Goal: Task Accomplishment & Management: Complete application form

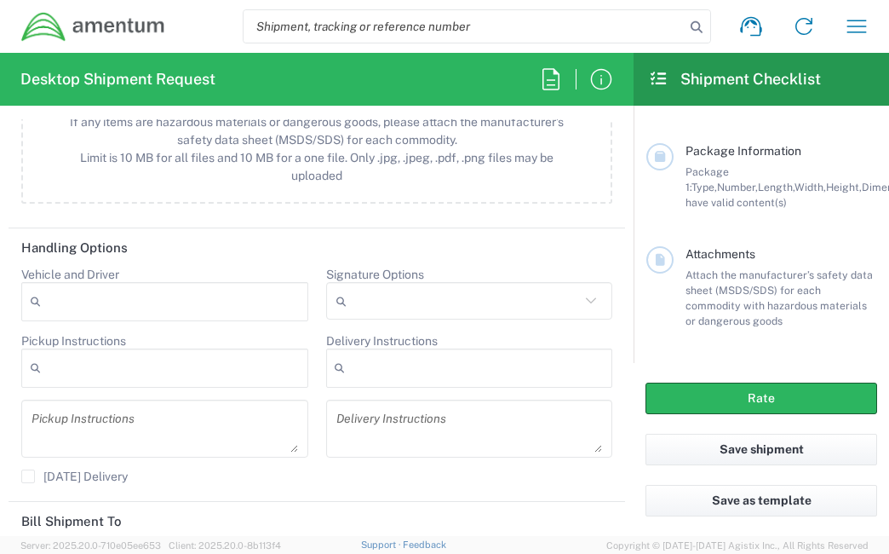
scroll to position [2173, 0]
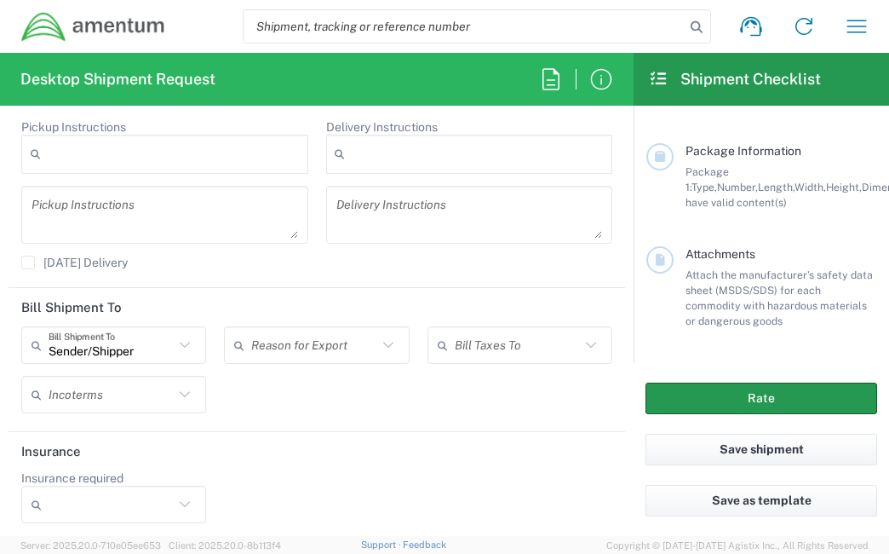
click at [690, 392] on button "Rate" at bounding box center [762, 399] width 232 height 32
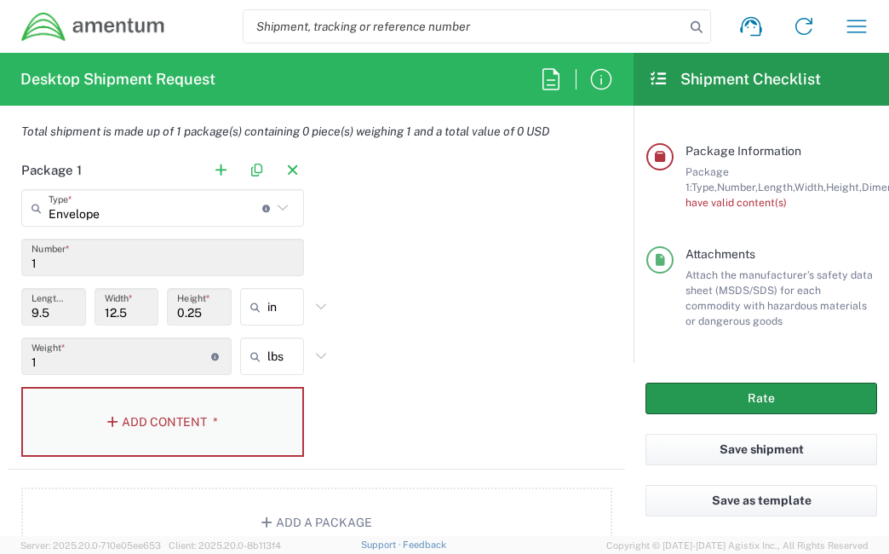
scroll to position [1407, 0]
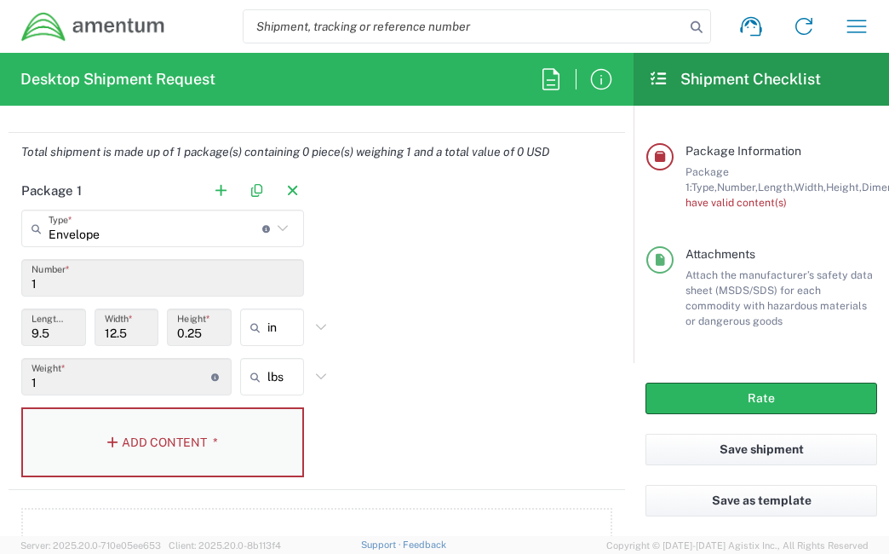
click at [157, 439] on button "Add Content *" at bounding box center [162, 442] width 283 height 70
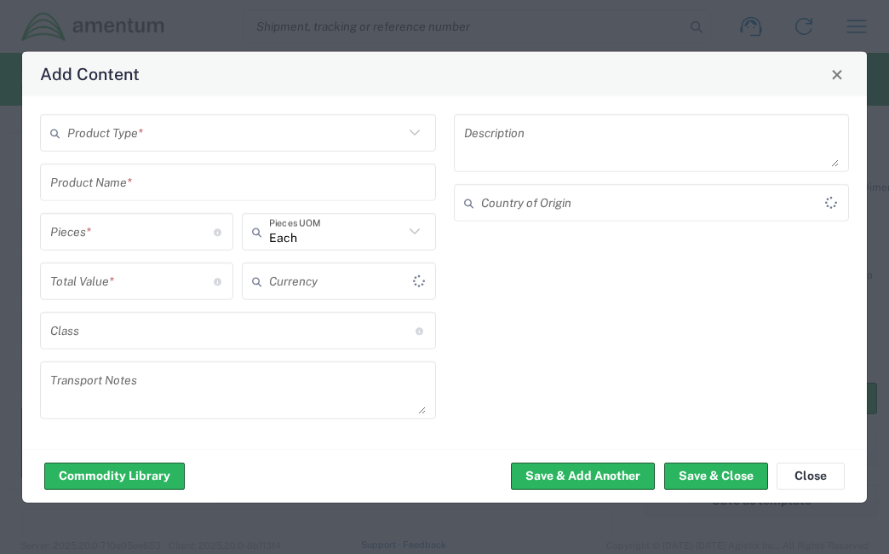
type input "US Dollar"
click at [232, 137] on input "text" at bounding box center [235, 133] width 337 height 30
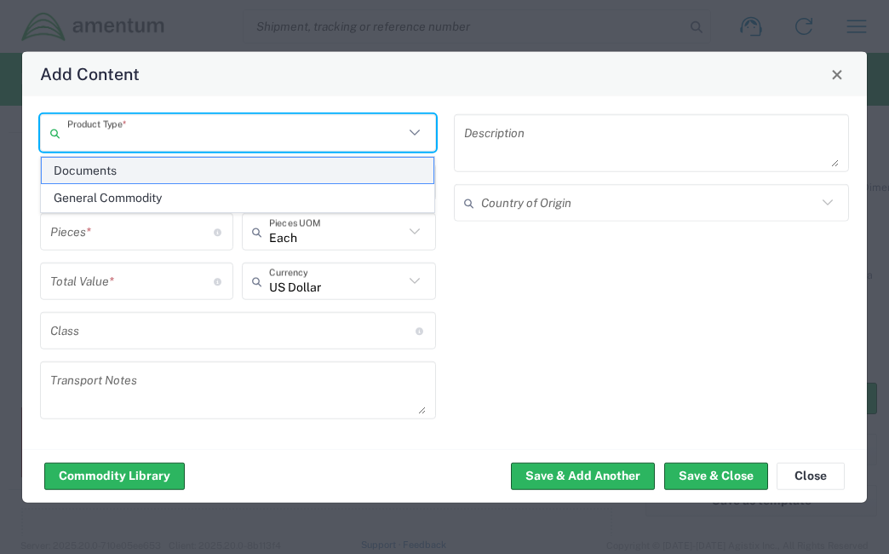
click at [203, 176] on span "Documents" at bounding box center [238, 171] width 393 height 26
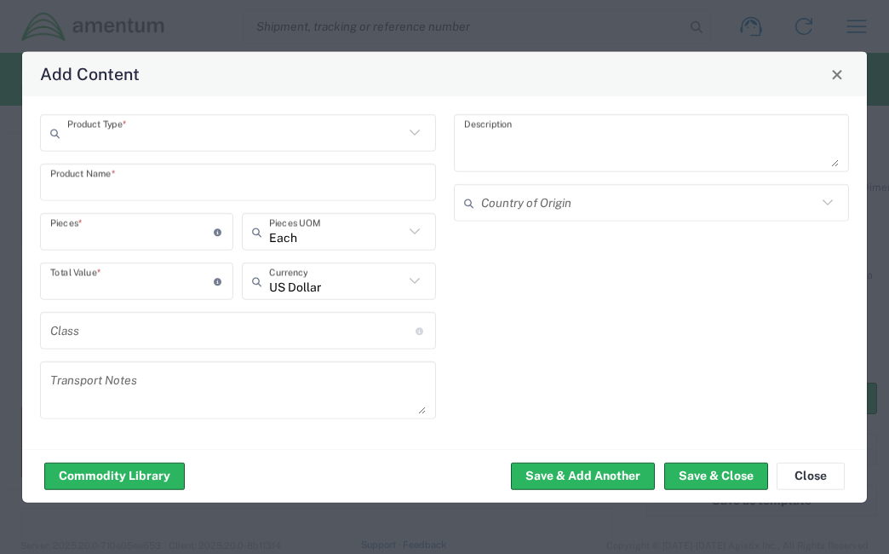
type input "Documents"
type input "1"
type textarea "Documents"
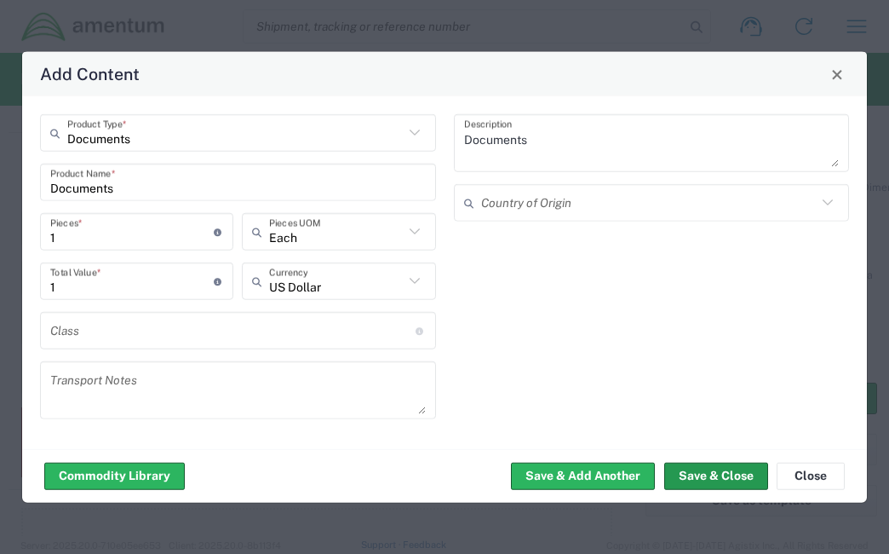
click at [740, 474] on button "Save & Close" at bounding box center [717, 475] width 104 height 27
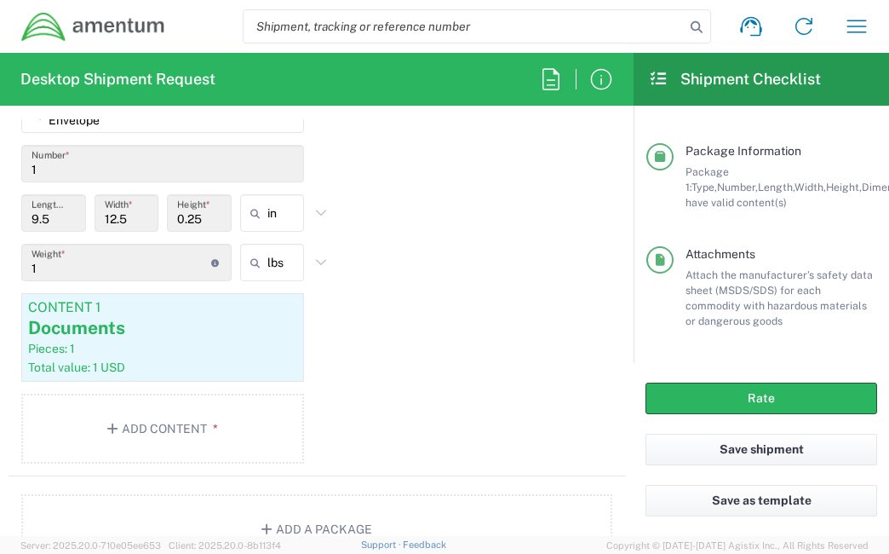
scroll to position [1747, 0]
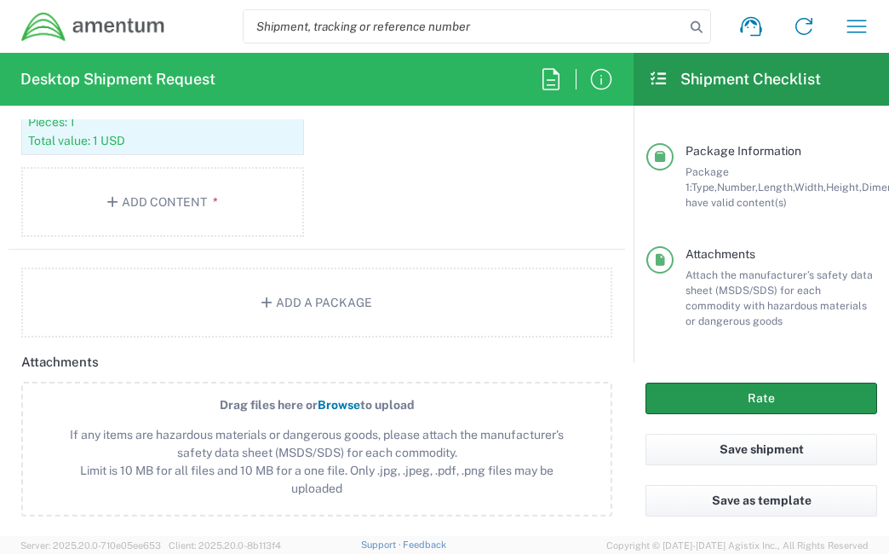
click at [769, 398] on button "Rate" at bounding box center [762, 399] width 232 height 32
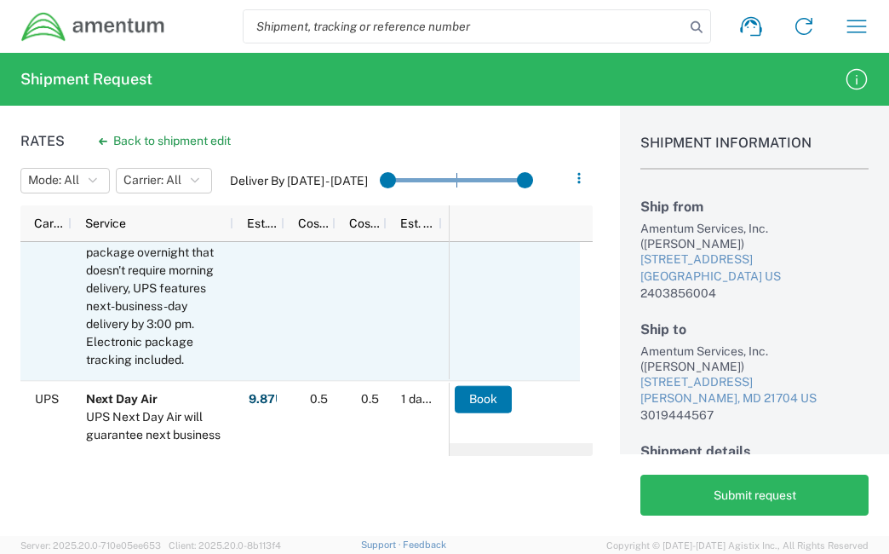
scroll to position [85, 0]
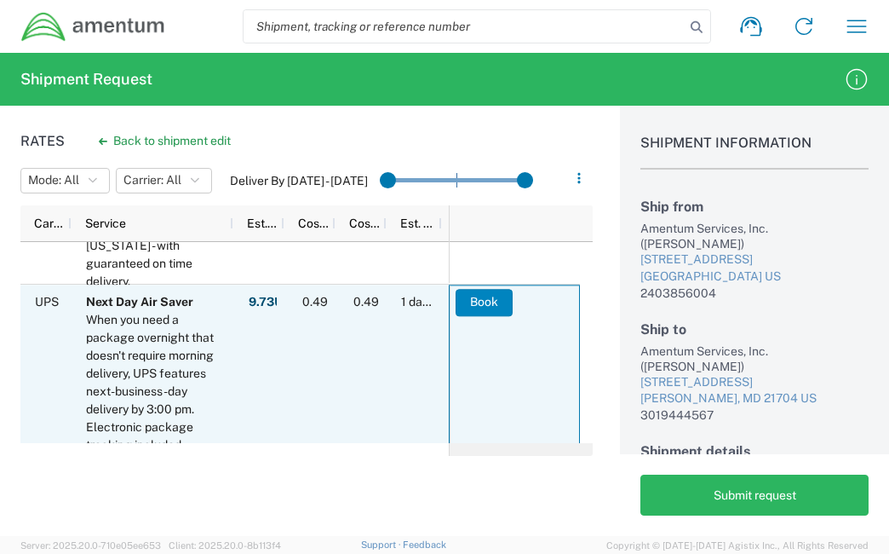
click at [486, 297] on button "Book" at bounding box center [484, 302] width 57 height 27
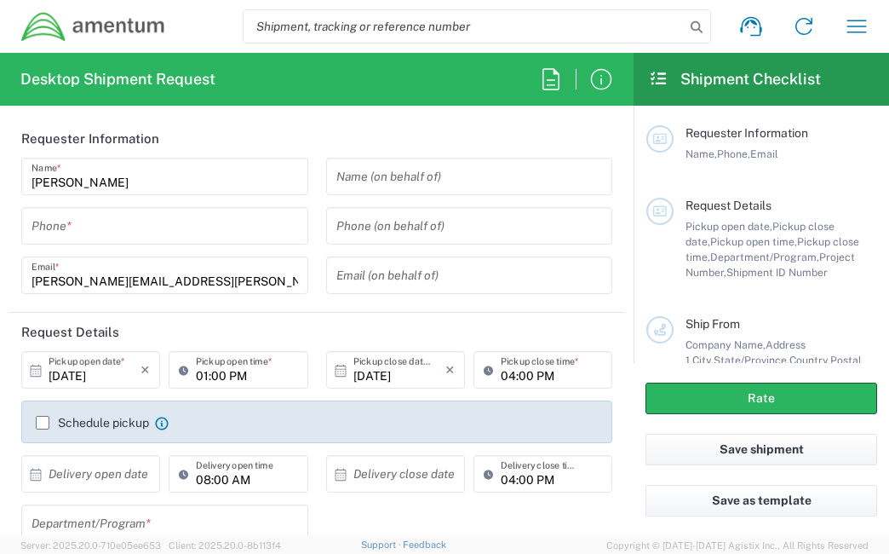
type input "CORP"
drag, startPoint x: 103, startPoint y: 227, endPoint x: 112, endPoint y: 228, distance: 9.4
click at [103, 228] on input "tel" at bounding box center [165, 226] width 267 height 30
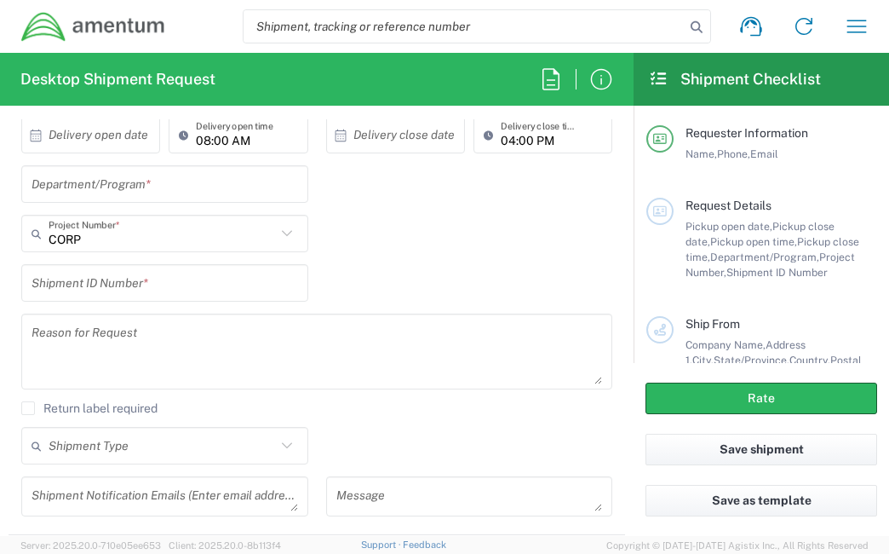
scroll to position [341, 0]
type input "2403856004"
click at [215, 238] on input "text" at bounding box center [162, 232] width 227 height 30
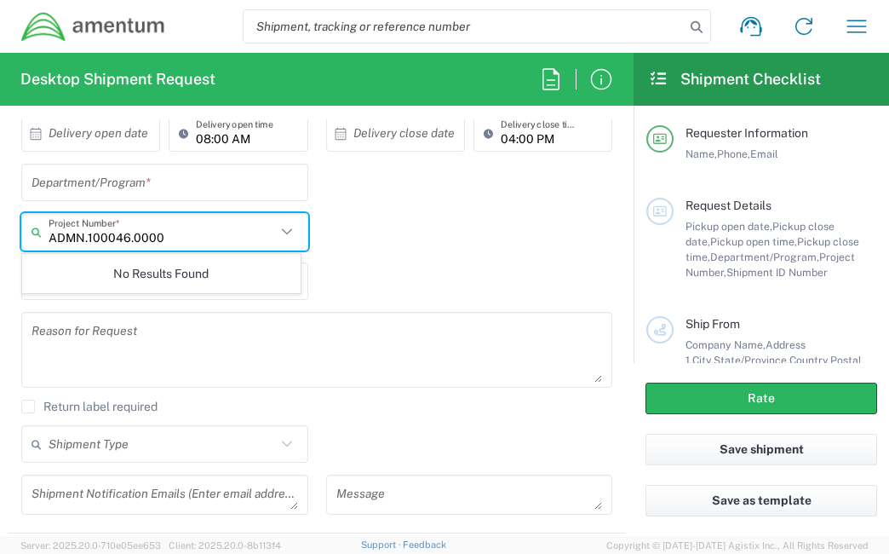
type input "ADMN.100046.0000"
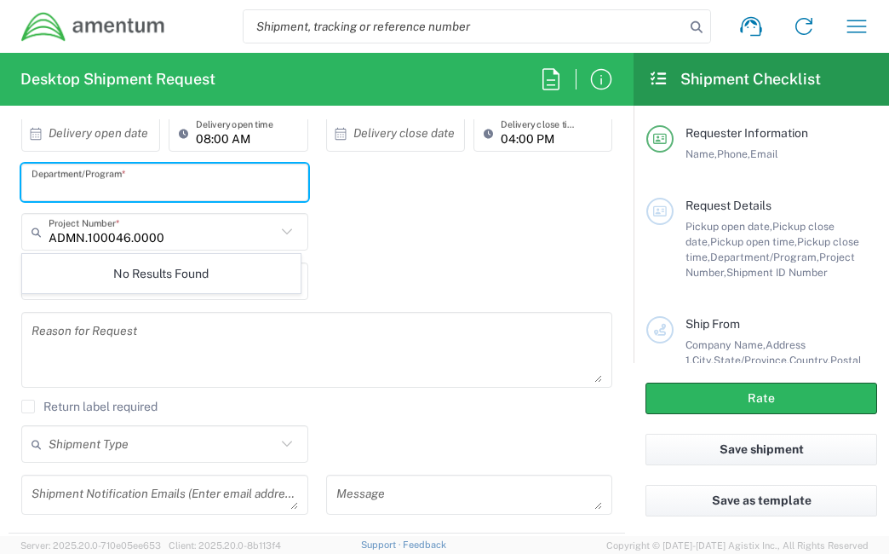
click at [179, 175] on input "text" at bounding box center [165, 183] width 267 height 30
type input "Legal G&A"
click at [204, 239] on input "text" at bounding box center [162, 232] width 227 height 30
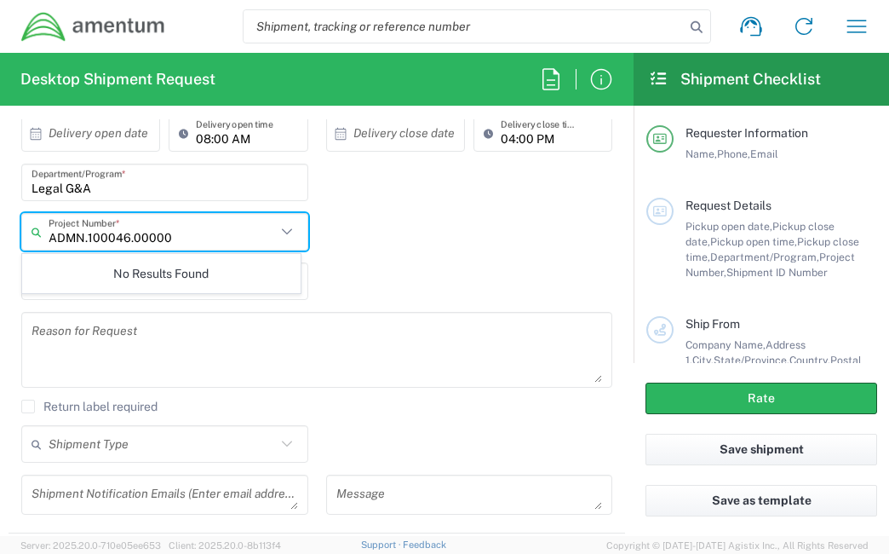
click at [73, 235] on input "ADMN.100046.00000" at bounding box center [162, 232] width 227 height 30
click at [168, 239] on input "ADMN.100046.00000" at bounding box center [162, 232] width 227 height 30
drag, startPoint x: 160, startPoint y: 235, endPoint x: 106, endPoint y: 234, distance: 54.5
click at [104, 234] on input "ADMN.100046.00000" at bounding box center [162, 232] width 227 height 30
click at [278, 229] on icon at bounding box center [287, 232] width 22 height 22
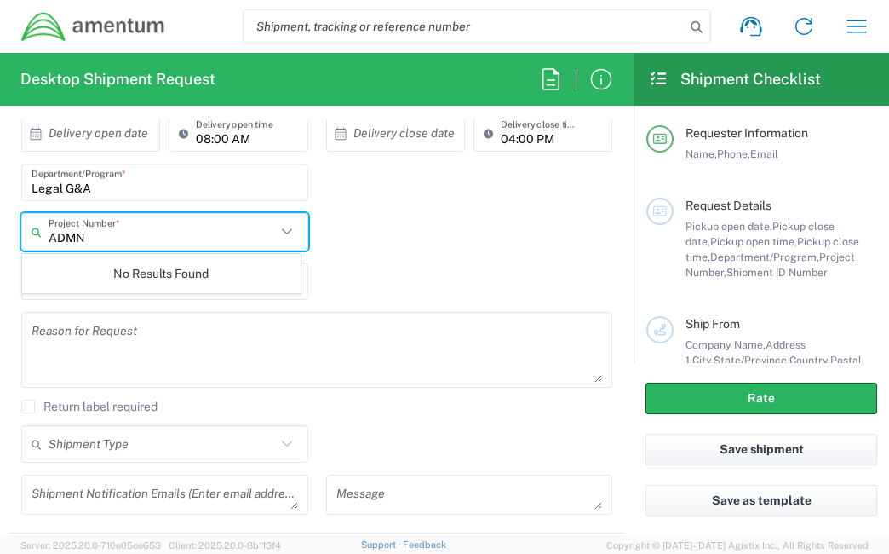
type input "ADMN"
click at [276, 237] on icon at bounding box center [287, 232] width 22 height 22
drag, startPoint x: 194, startPoint y: 243, endPoint x: 20, endPoint y: 238, distance: 174.7
click at [9, 244] on main "10/01/2025 × Pickup open date * Cancel Apply 01:00 PM Pickup open time * 10/01/…" at bounding box center [317, 268] width 617 height 516
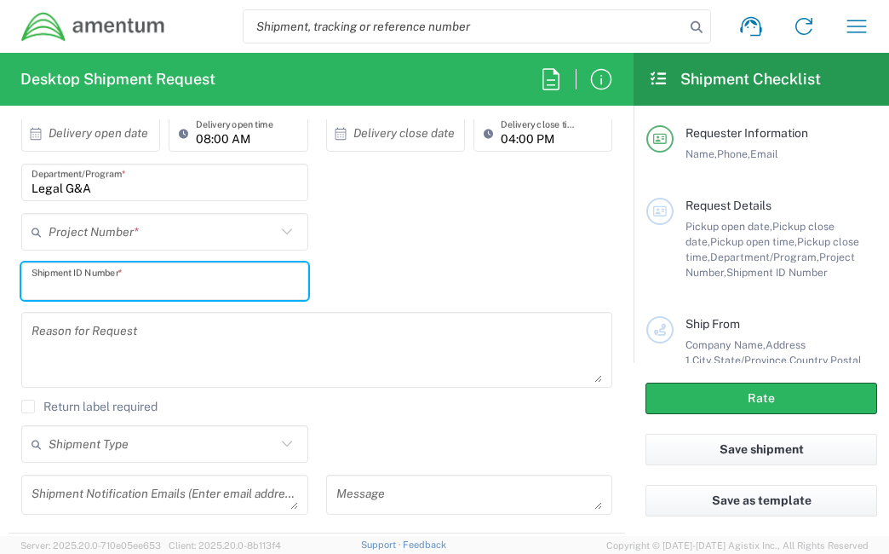
click at [184, 287] on input "text" at bounding box center [165, 282] width 267 height 30
type input "0001"
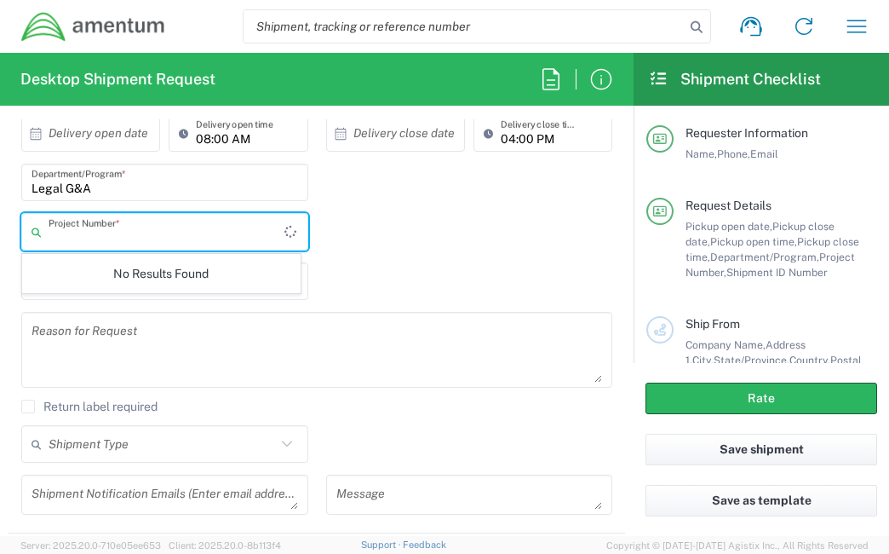
click at [168, 233] on input "text" at bounding box center [167, 232] width 236 height 30
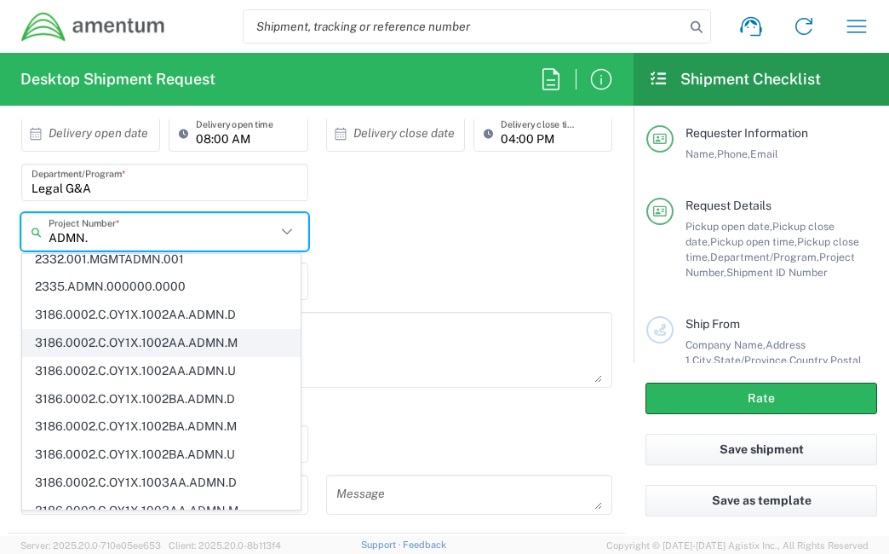
scroll to position [0, 0]
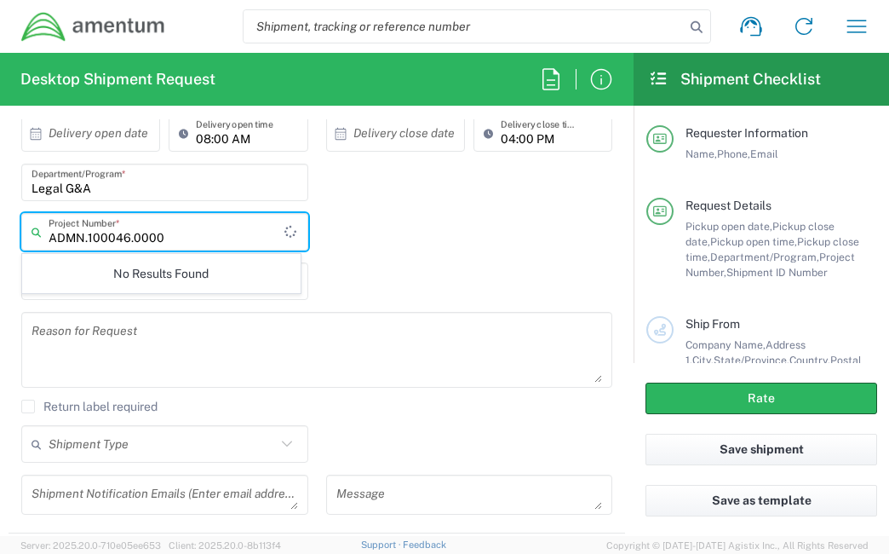
type input "ADMN.100046.00000"
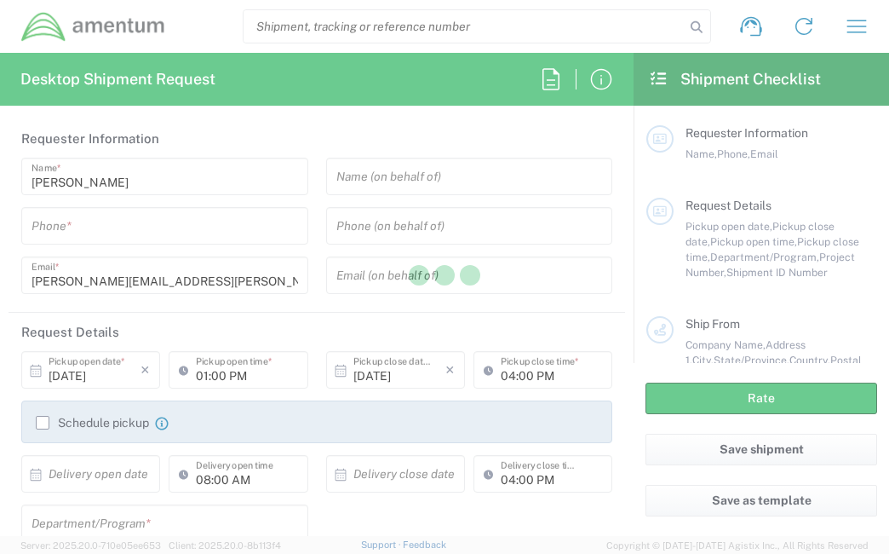
type input "[GEOGRAPHIC_DATA]"
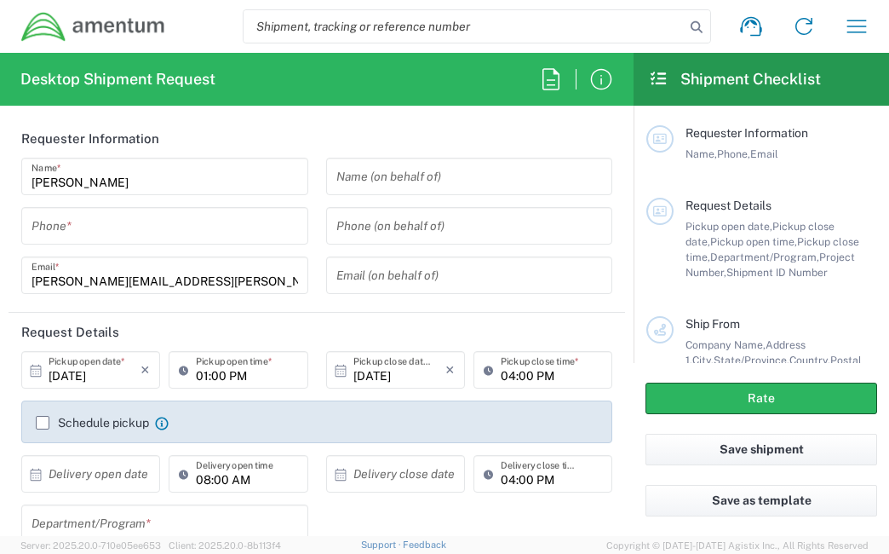
type input "[GEOGRAPHIC_DATA]"
type input "CORP"
click at [186, 226] on input "tel" at bounding box center [165, 226] width 267 height 30
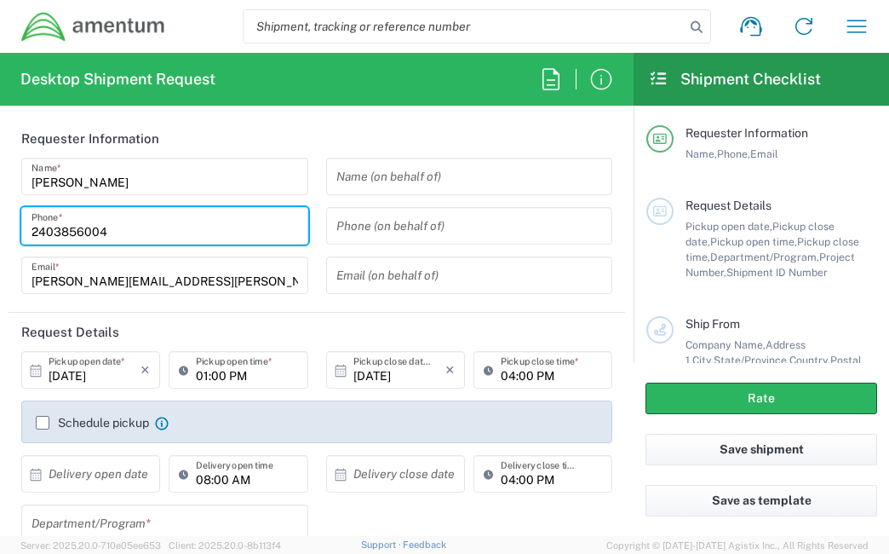
type input "2403856004"
click at [317, 219] on div "Name (on behalf of) Phone (on behalf of) Email (on behalf of)" at bounding box center [469, 232] width 305 height 148
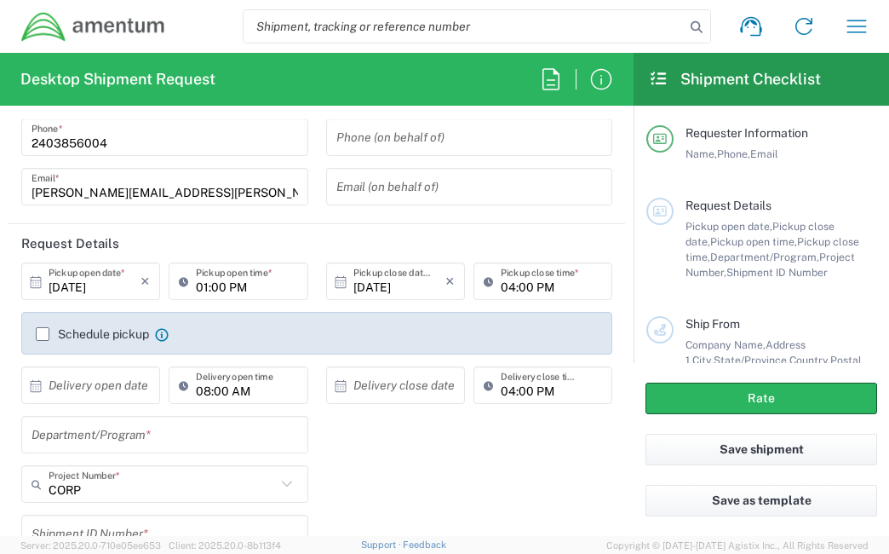
scroll to position [256, 0]
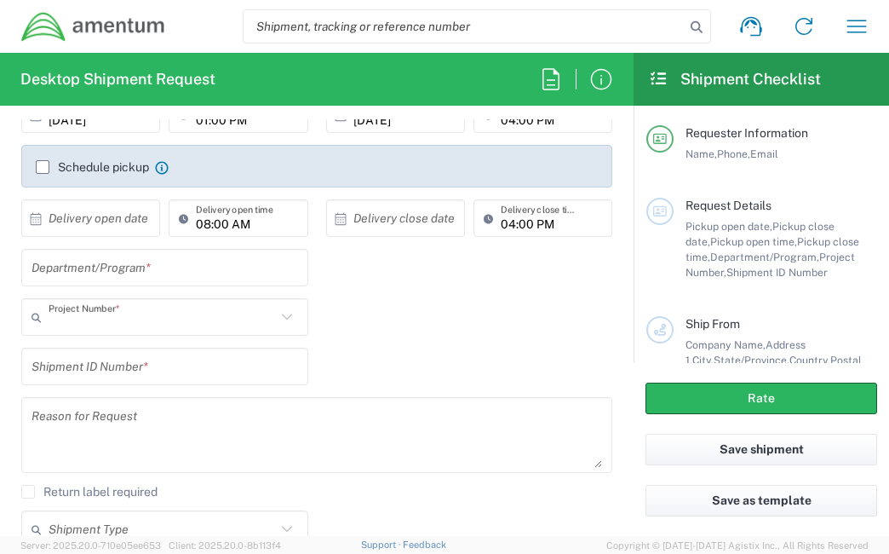
click at [132, 318] on input "text" at bounding box center [162, 317] width 227 height 30
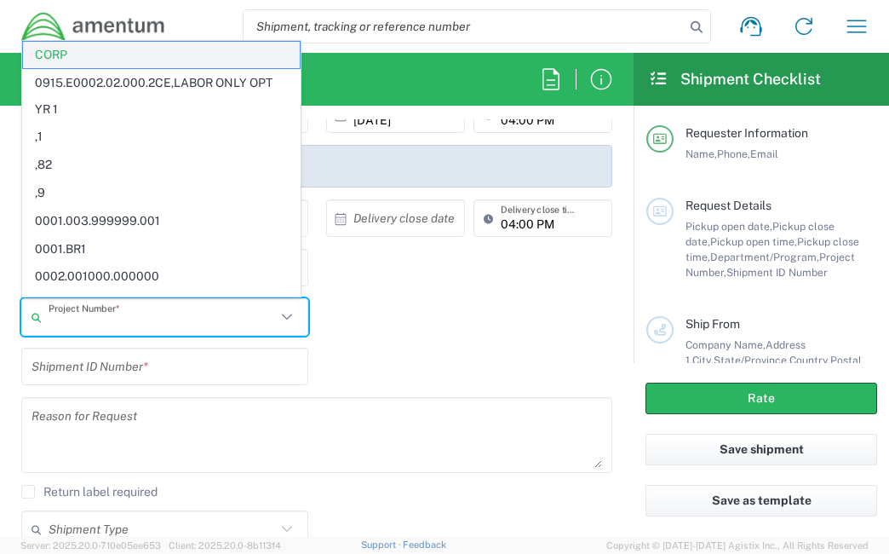
click at [77, 60] on span "CORP" at bounding box center [161, 55] width 277 height 26
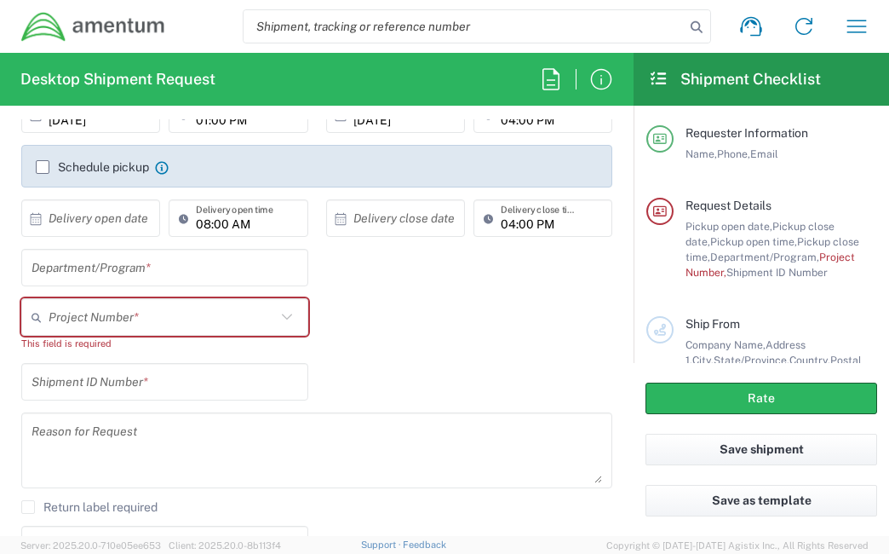
click at [220, 314] on input "text" at bounding box center [162, 317] width 227 height 30
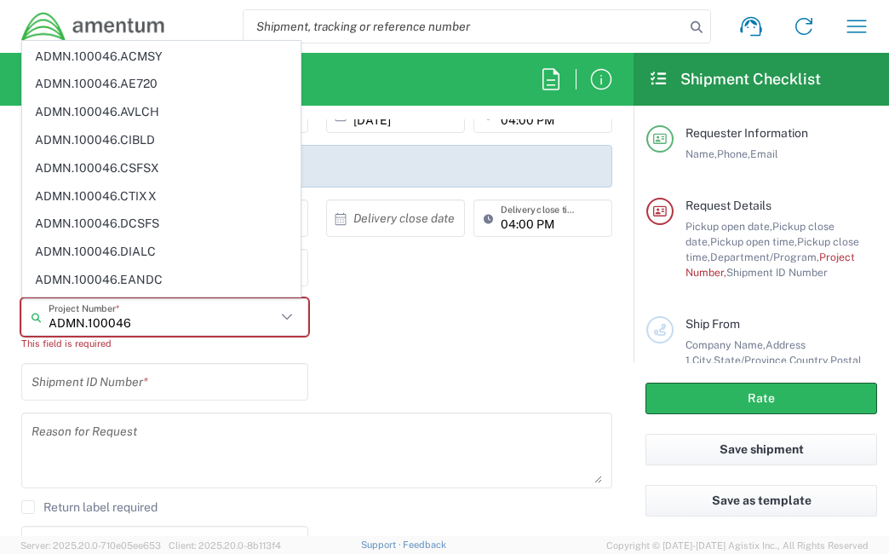
scroll to position [0, 0]
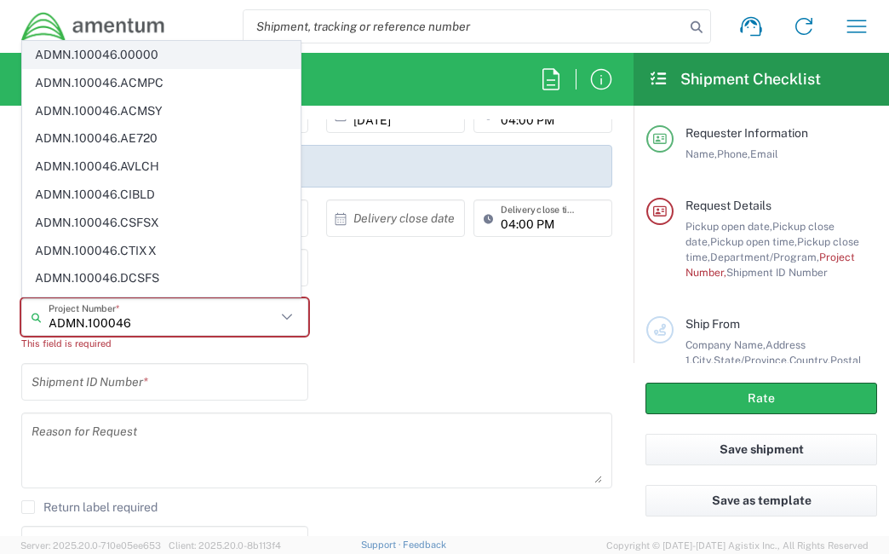
click at [211, 60] on span "ADMN.100046.00000" at bounding box center [161, 55] width 277 height 26
type input "ADMN.100046.00000"
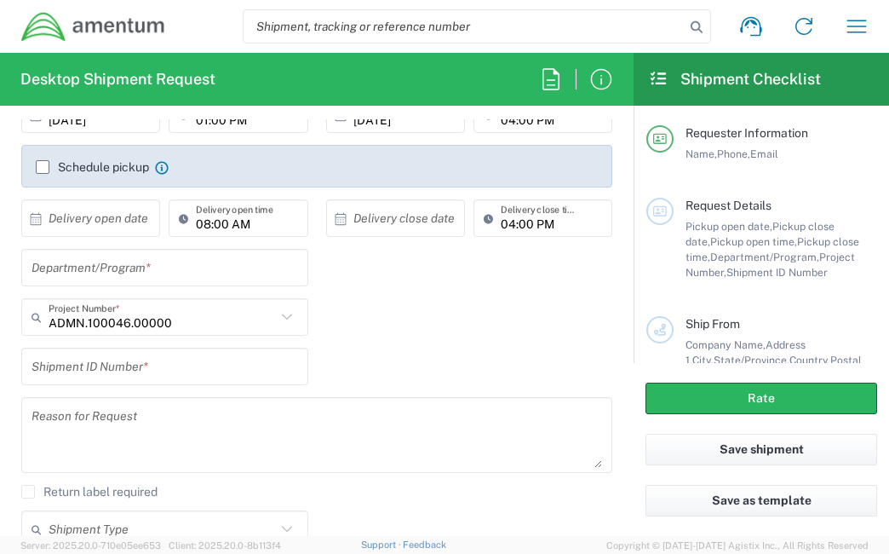
click at [232, 366] on input "text" at bounding box center [165, 367] width 267 height 30
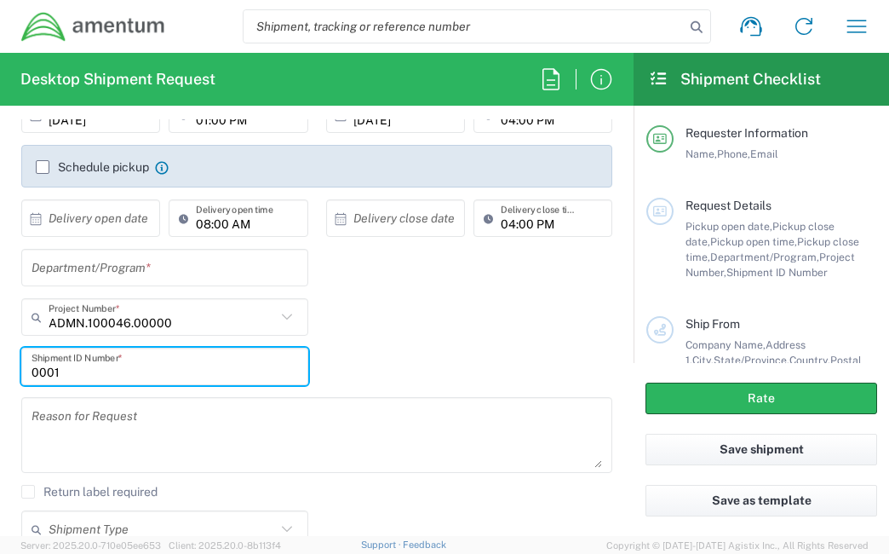
type input "0001"
click at [214, 268] on input "text" at bounding box center [165, 268] width 267 height 30
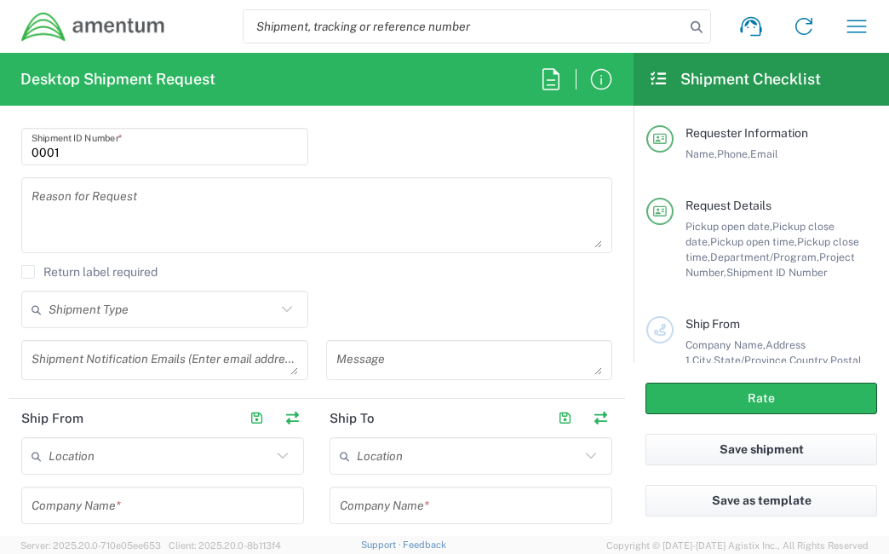
scroll to position [596, 0]
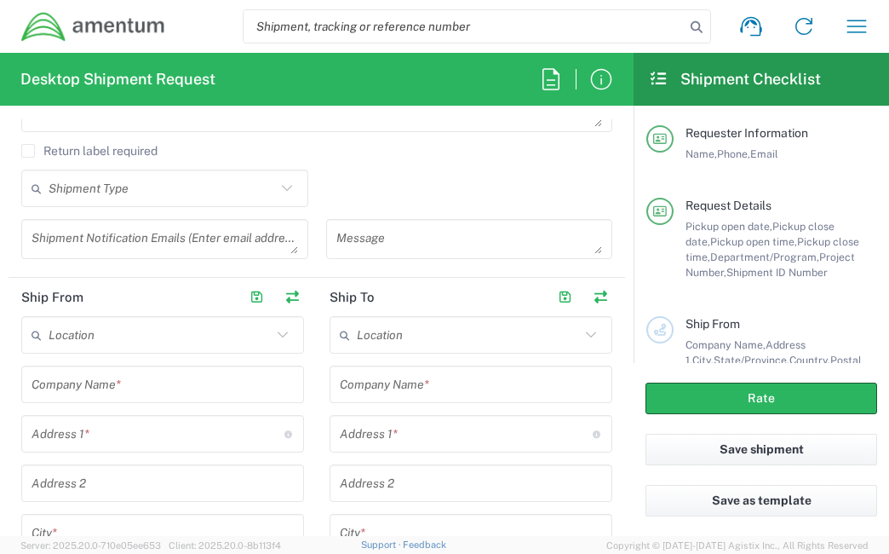
type input "Legal G&A"
click at [160, 381] on input "text" at bounding box center [163, 385] width 262 height 30
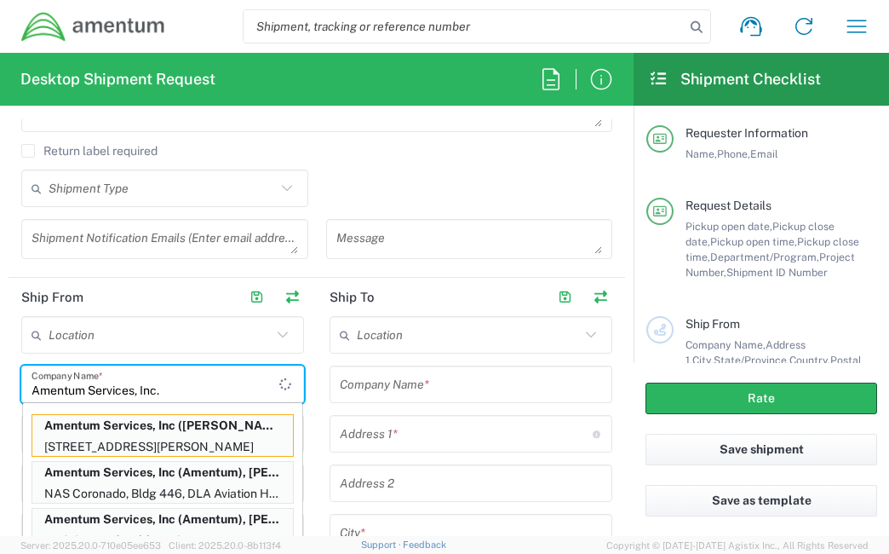
type input "Amentum Services, Inc."
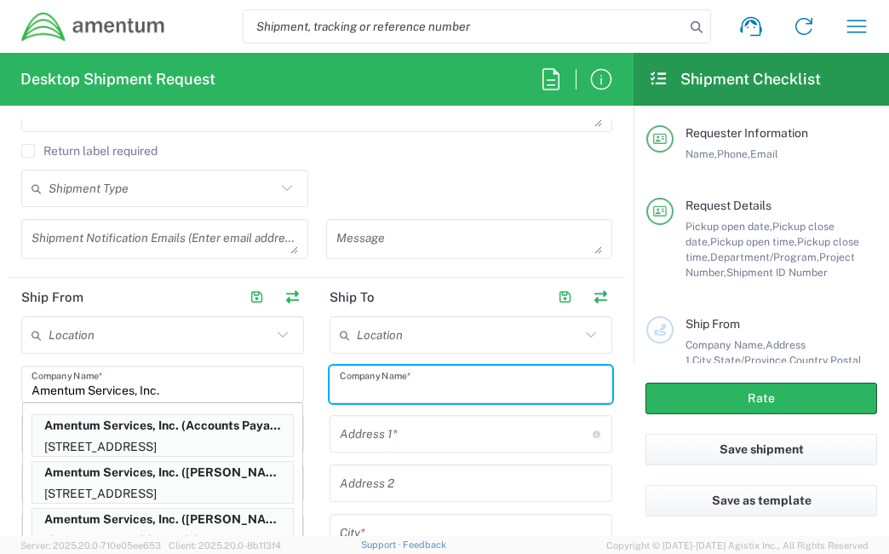
click at [486, 388] on input "text" at bounding box center [471, 385] width 262 height 30
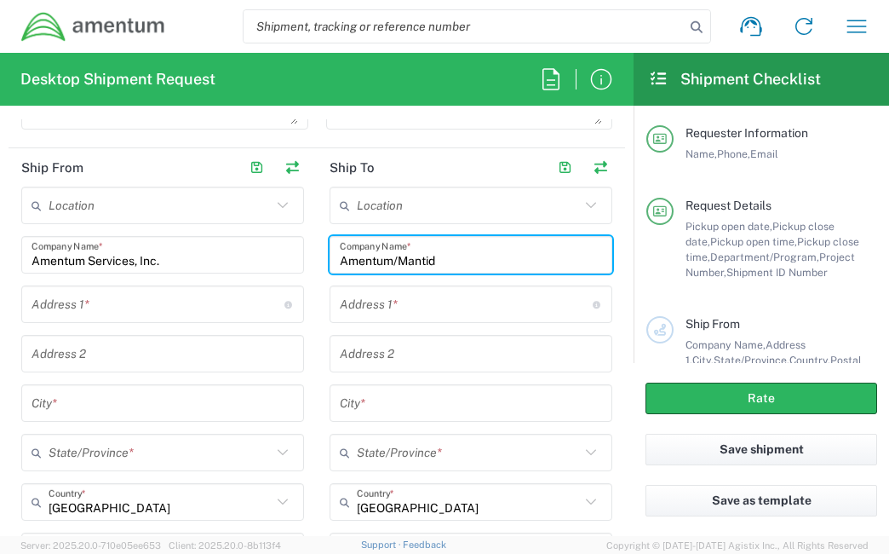
scroll to position [767, 0]
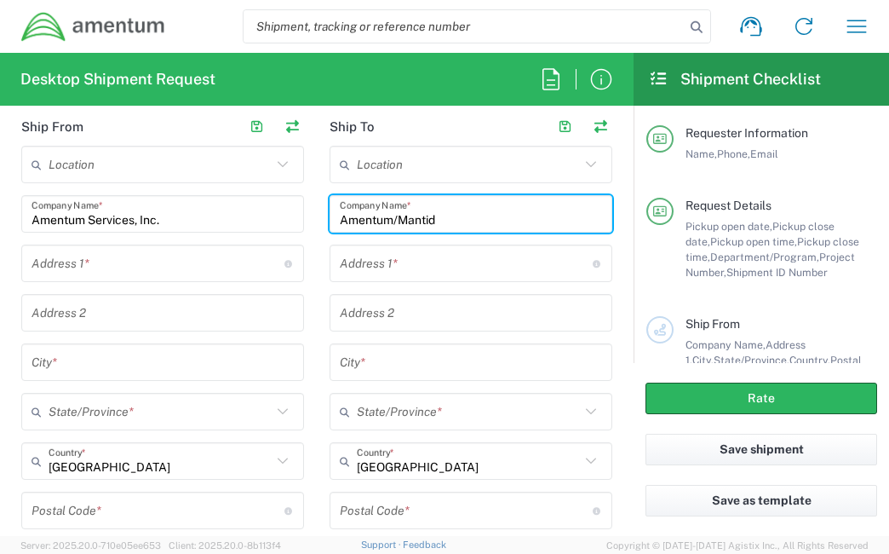
type input "Amentum/Mantid"
click at [162, 270] on input "text" at bounding box center [158, 264] width 253 height 30
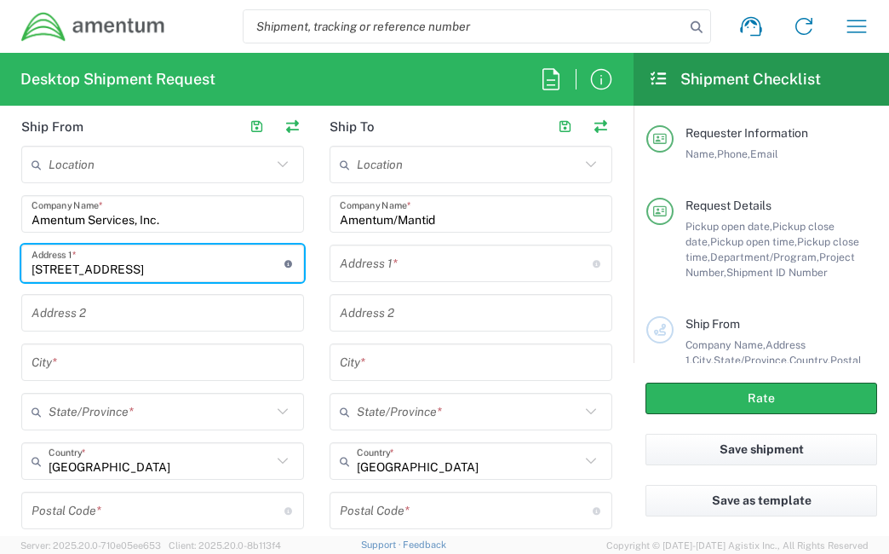
type input "[STREET_ADDRESS]"
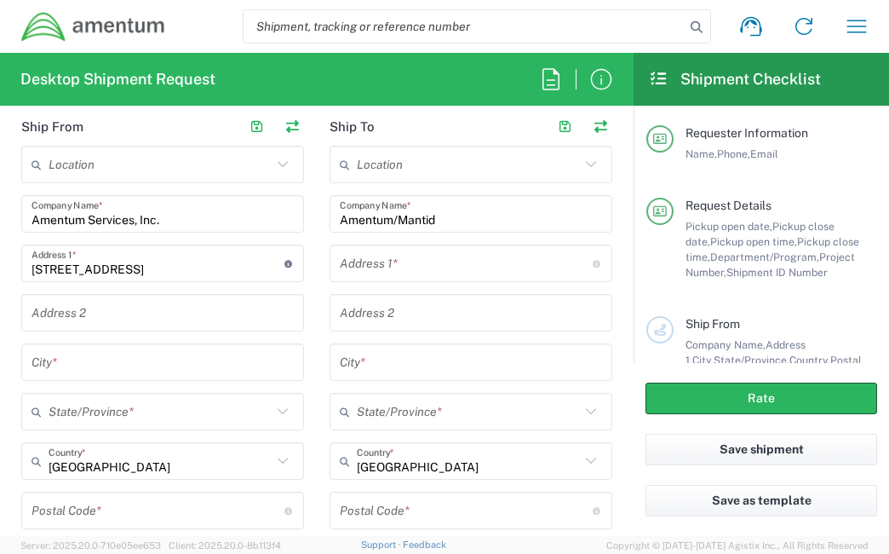
click at [308, 260] on main "Location [PHONE_NUMBER] [PHONE_NUMBER] [PHONE_NUMBER] [PHONE_NUMBER] [PHONE_NUM…" at bounding box center [163, 456] width 308 height 620
drag, startPoint x: 96, startPoint y: 365, endPoint x: 109, endPoint y: 365, distance: 12.8
click at [102, 365] on input "text" at bounding box center [163, 363] width 262 height 30
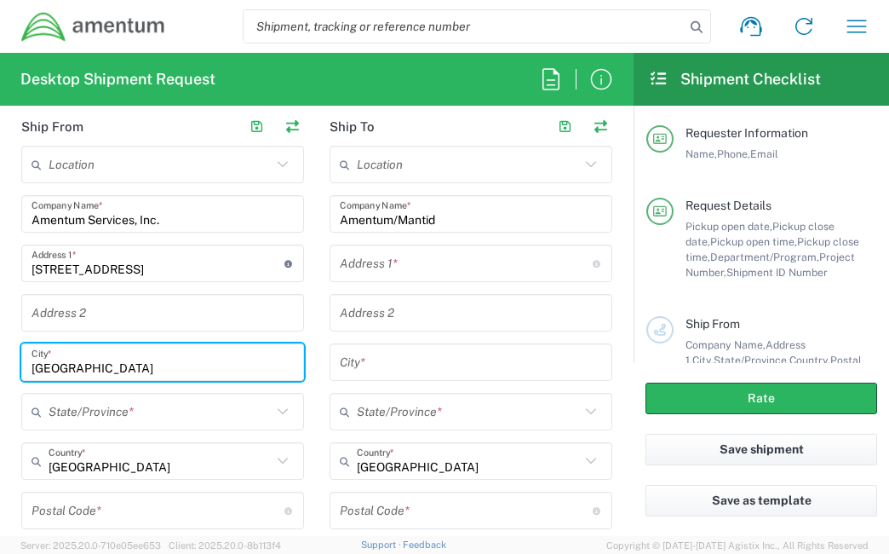
type input "[GEOGRAPHIC_DATA]"
click at [131, 408] on input "text" at bounding box center [160, 412] width 223 height 30
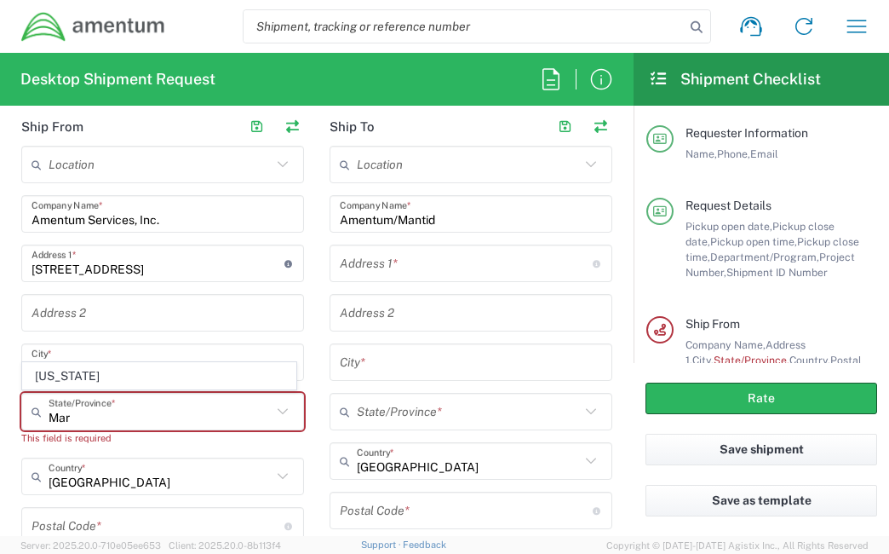
click at [61, 379] on span "[US_STATE]" at bounding box center [159, 376] width 273 height 26
type input "[US_STATE]"
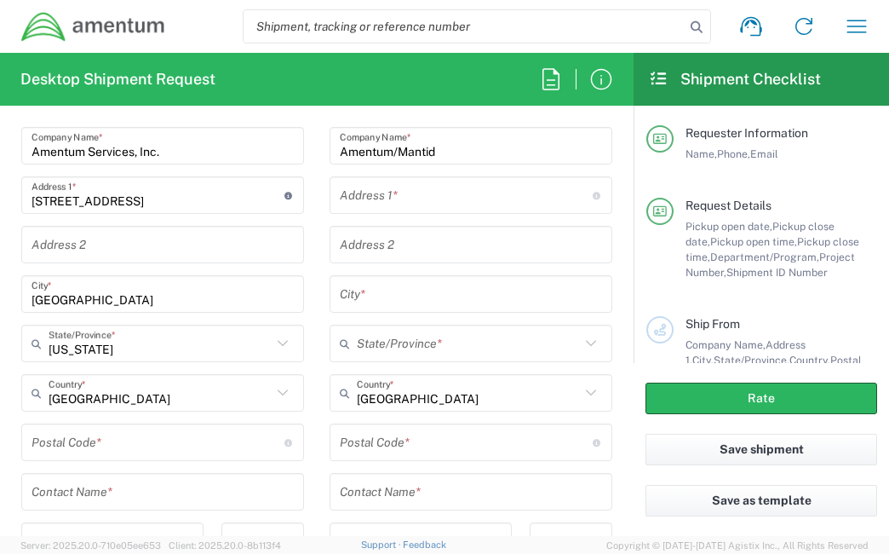
scroll to position [937, 0]
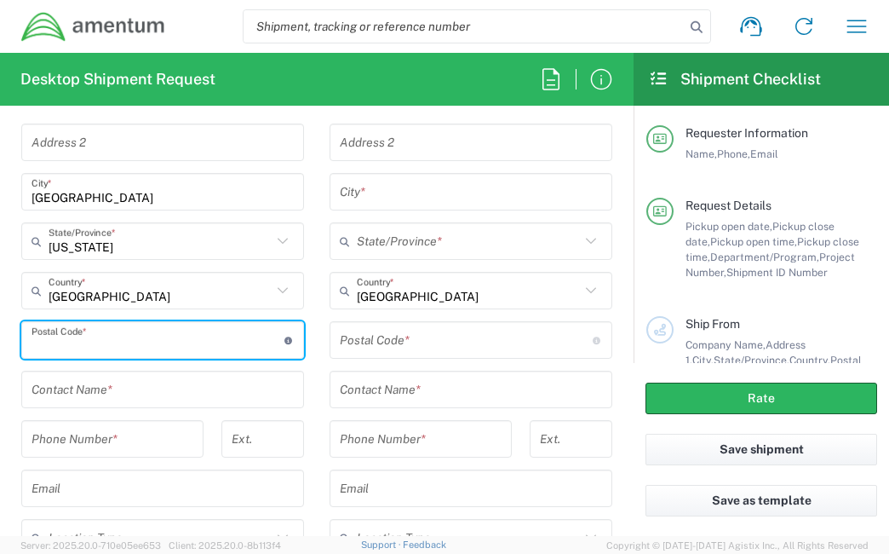
click at [133, 337] on input "undefined" at bounding box center [158, 340] width 253 height 30
type input "21718"
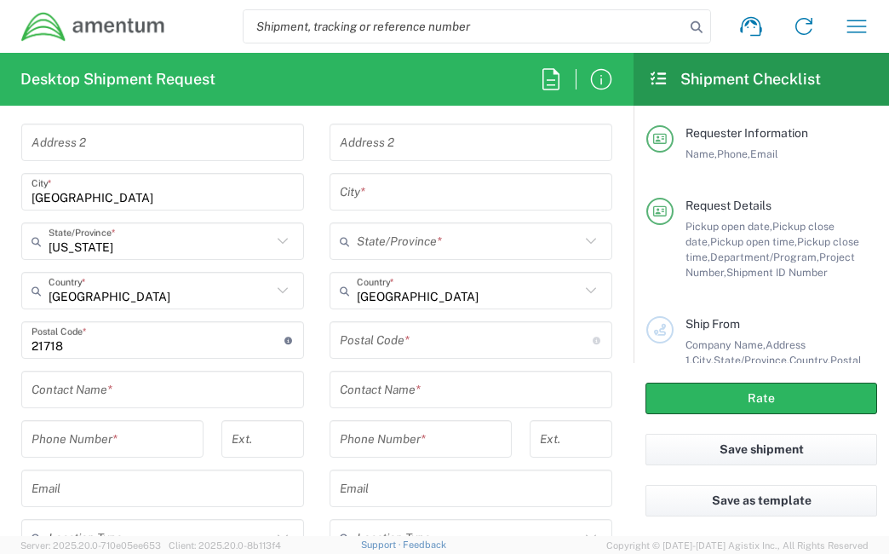
click at [317, 314] on main "Location [PHONE_NUMBER] [PHONE_NUMBER] [PHONE_NUMBER] [PHONE_NUMBER] [PHONE_NUM…" at bounding box center [471, 285] width 308 height 620
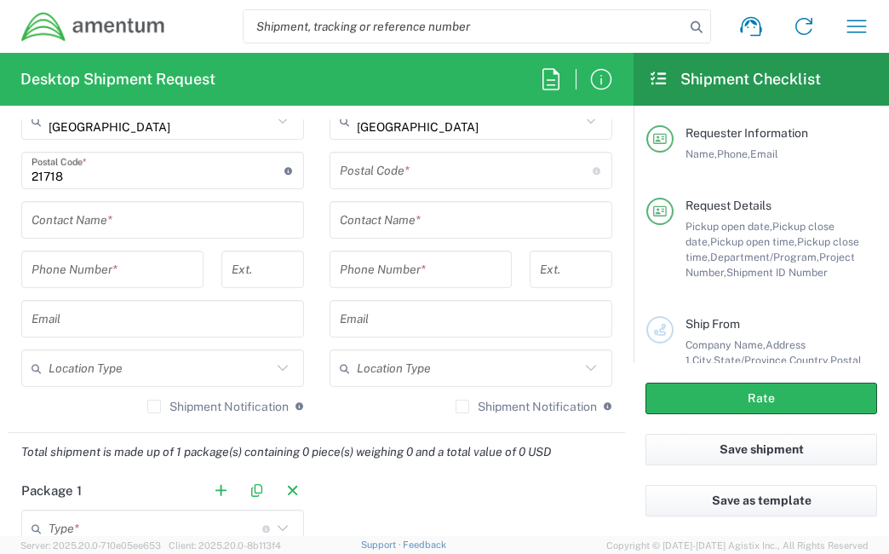
scroll to position [1108, 0]
click at [167, 216] on input "text" at bounding box center [163, 219] width 262 height 30
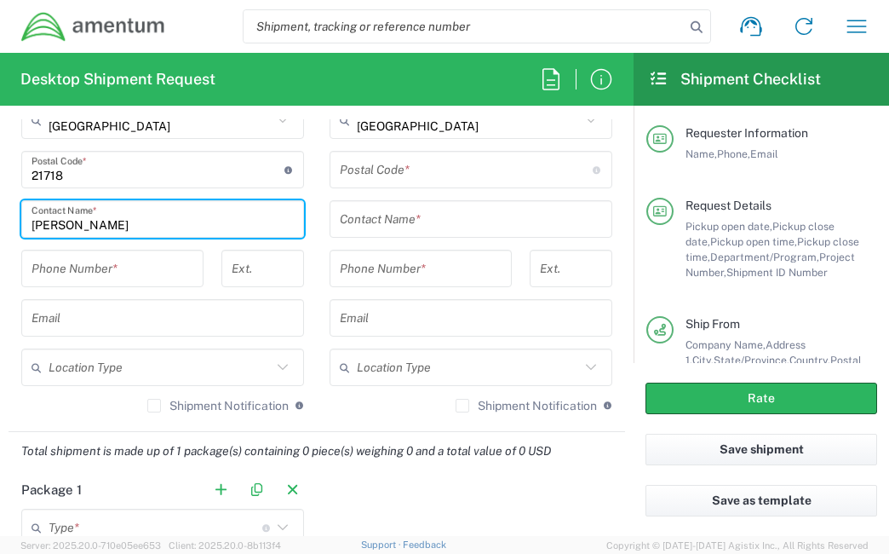
type input "[PERSON_NAME]"
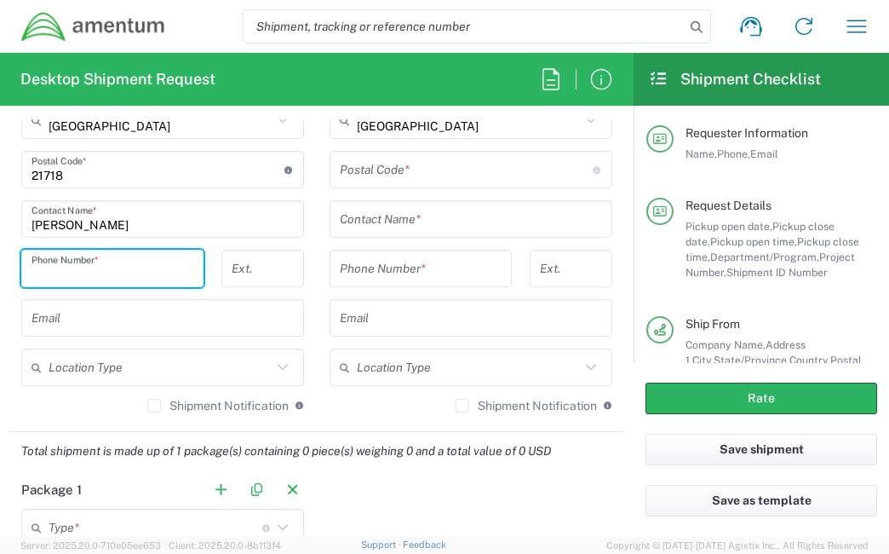
click at [147, 279] on input "tel" at bounding box center [113, 269] width 162 height 30
type input "2403856004"
click at [309, 253] on div "Ship From Location [PHONE_NUMBER] [PHONE_NUMBER] [PHONE_NUMBER] [PHONE_NUMBER] …" at bounding box center [317, 99] width 617 height 665
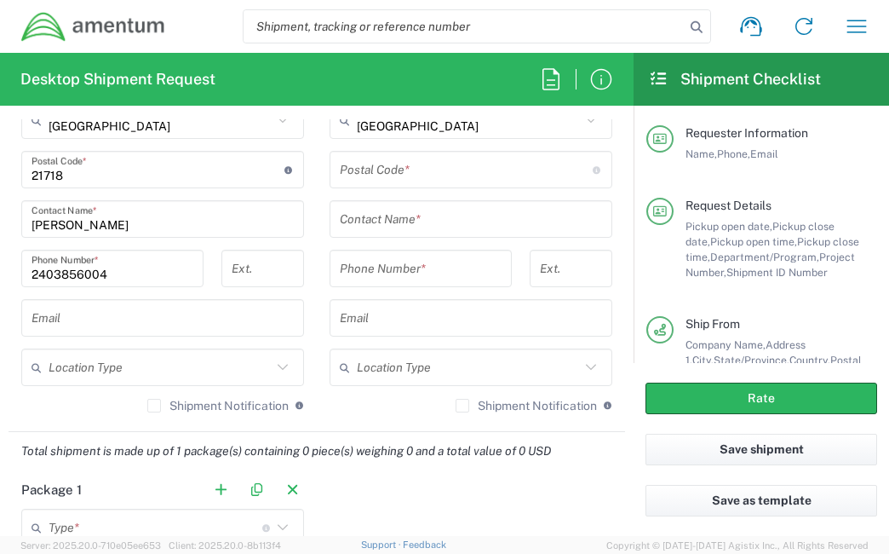
drag, startPoint x: 309, startPoint y: 253, endPoint x: 308, endPoint y: 272, distance: 18.8
click at [308, 272] on main "Location [PHONE_NUMBER] [PHONE_NUMBER] [PHONE_NUMBER] [PHONE_NUMBER] [PHONE_NUM…" at bounding box center [163, 115] width 308 height 620
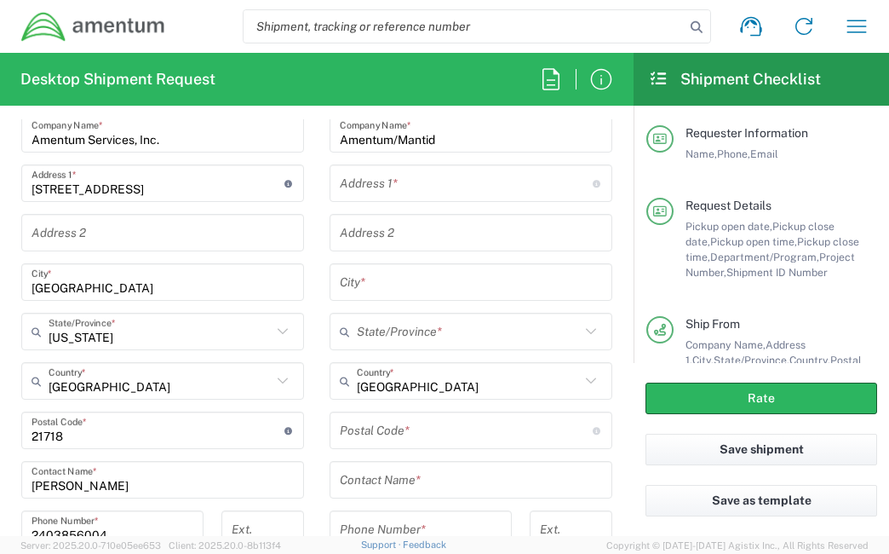
scroll to position [852, 0]
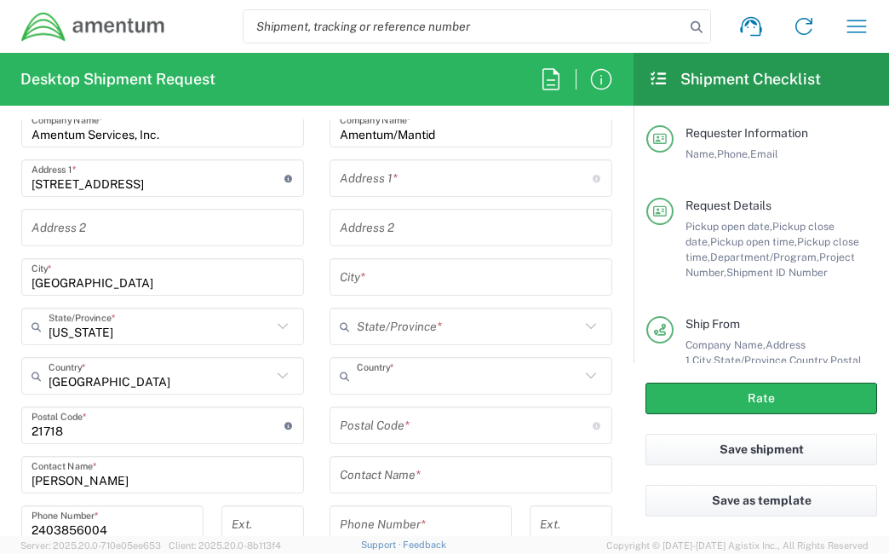
click at [383, 384] on input "text" at bounding box center [468, 376] width 223 height 30
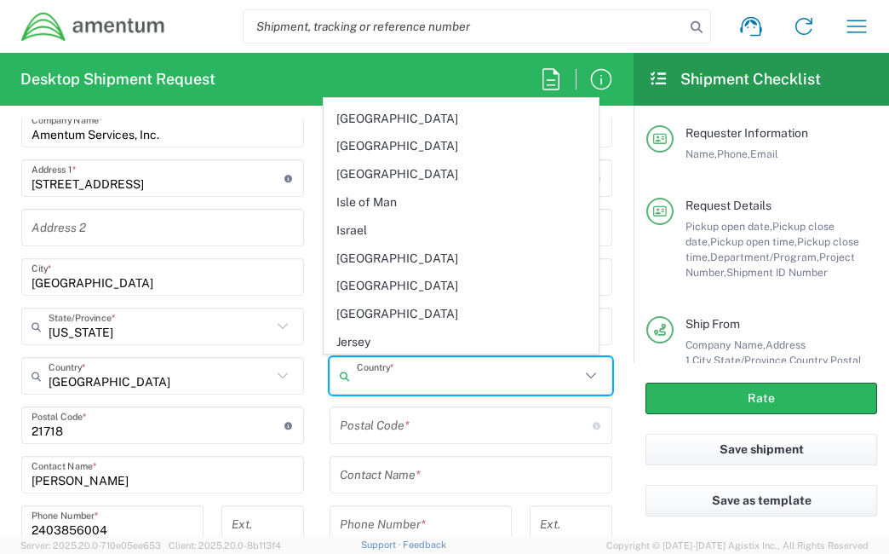
scroll to position [2897, 0]
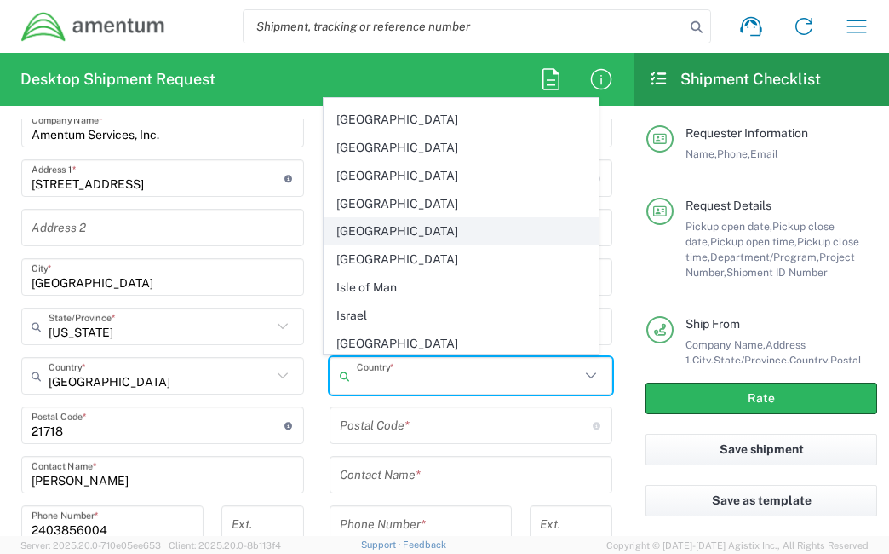
click at [344, 218] on span "[GEOGRAPHIC_DATA]" at bounding box center [461, 231] width 273 height 26
type input "[GEOGRAPHIC_DATA]"
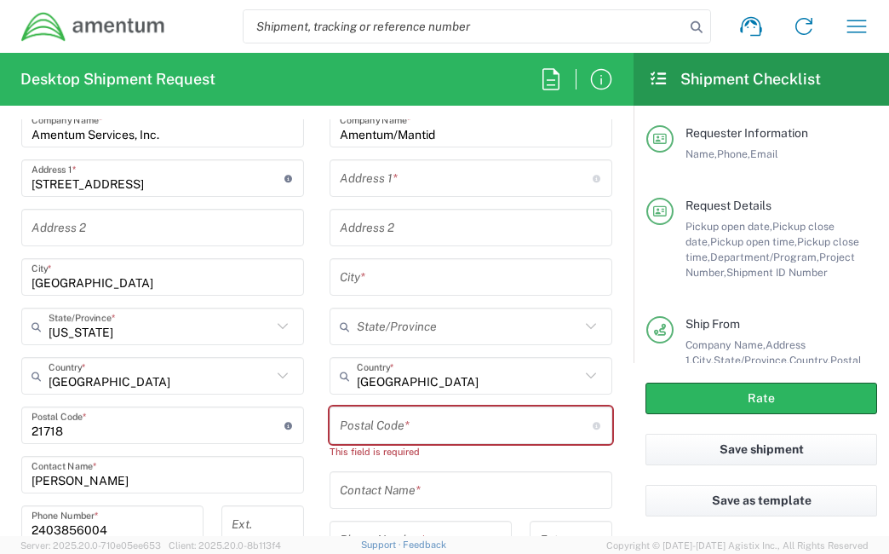
scroll to position [682, 0]
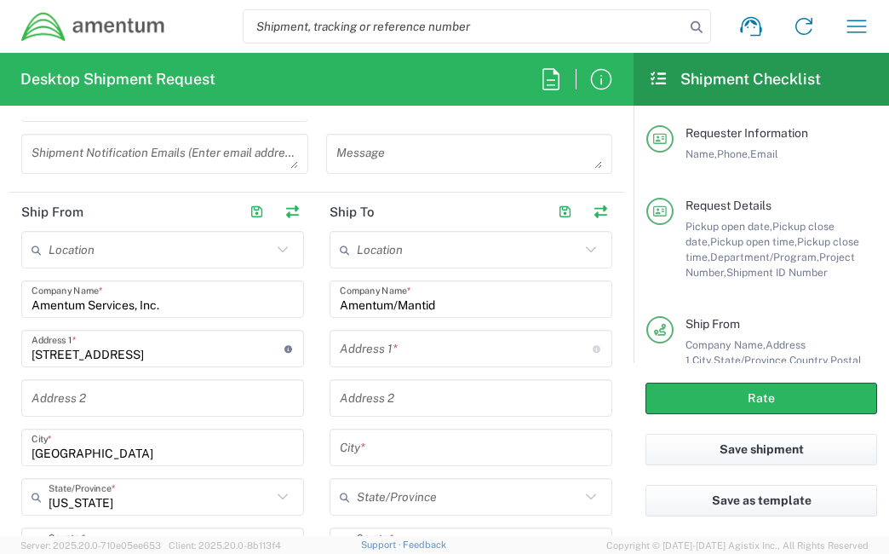
click at [430, 300] on input "Amentum/Mantid" at bounding box center [471, 300] width 262 height 30
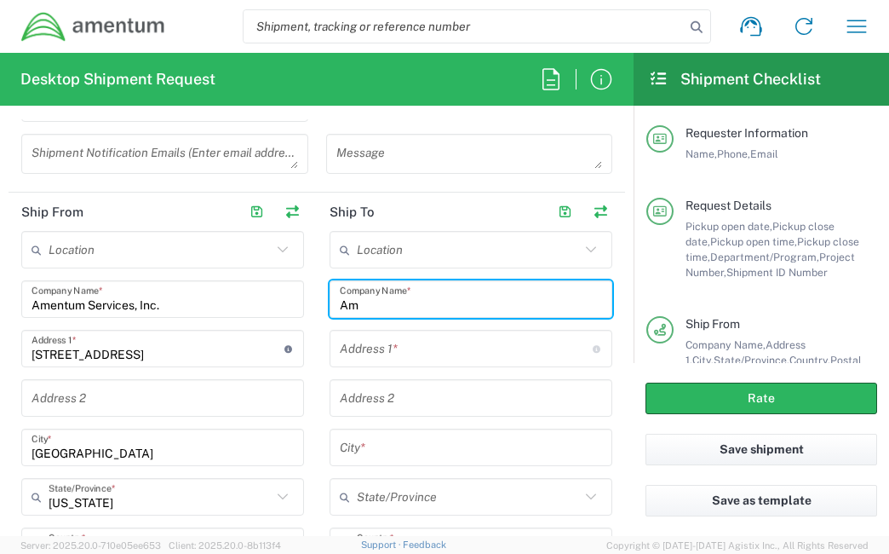
type input "A"
type input "Mantid International/Amentum"
click at [398, 342] on input "text" at bounding box center [466, 349] width 253 height 30
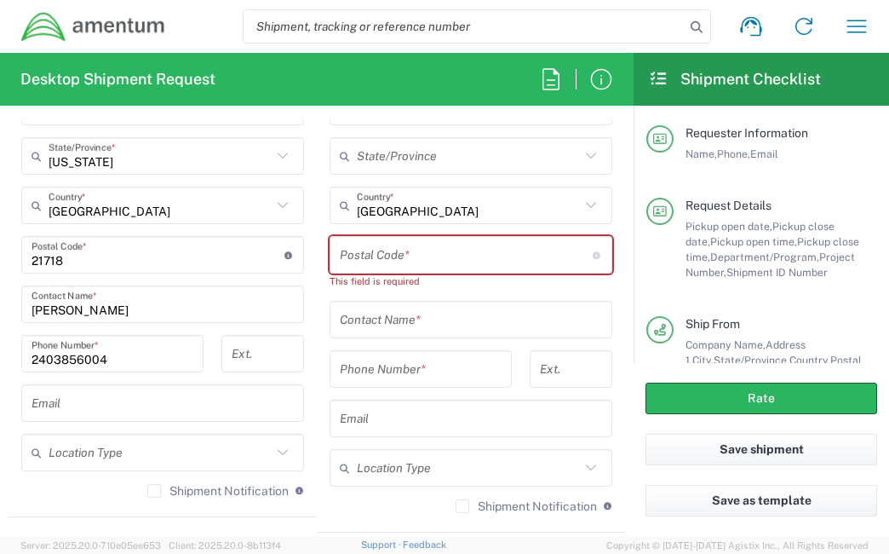
scroll to position [937, 0]
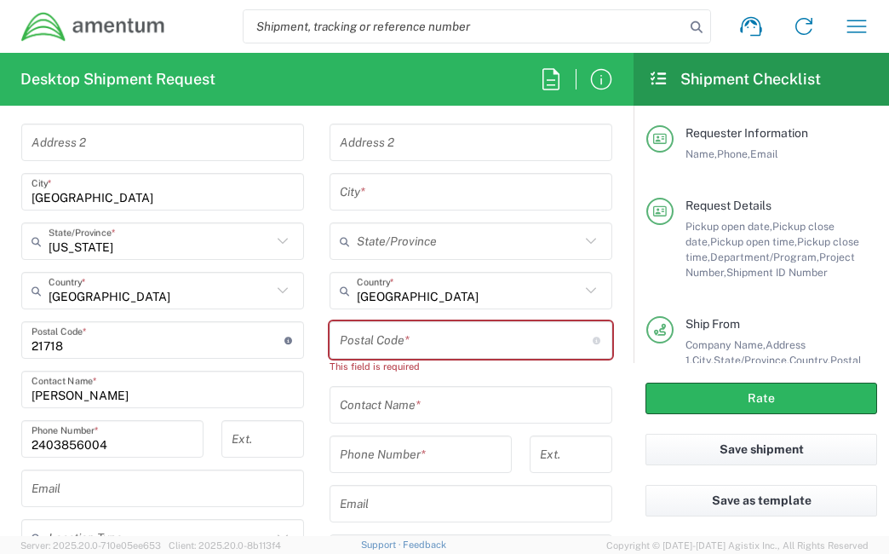
click at [441, 388] on div "Location [PHONE_NUMBER] [PHONE_NUMBER] [PHONE_NUMBER] [PHONE_NUMBER] [PHONE_NUM…" at bounding box center [471, 293] width 283 height 636
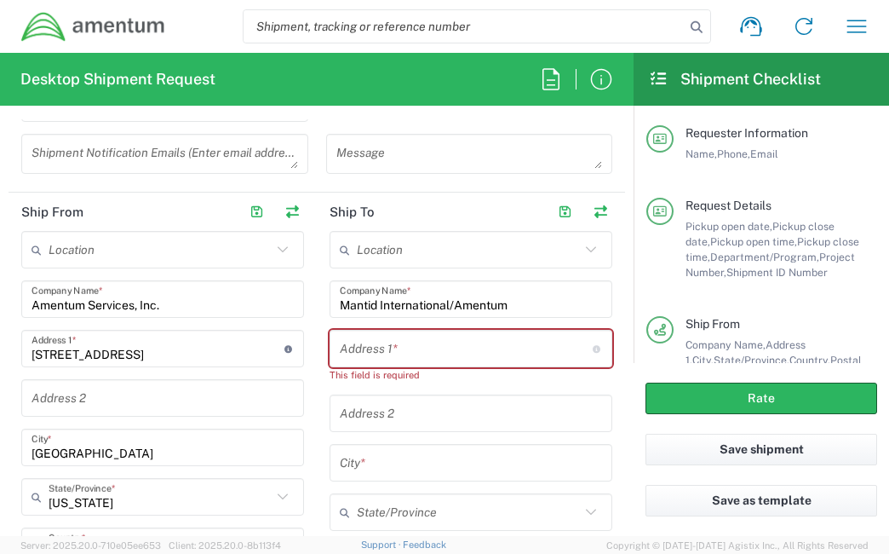
scroll to position [682, 0]
type input "[PERSON_NAME]"
click at [371, 342] on input "text" at bounding box center [466, 349] width 253 height 30
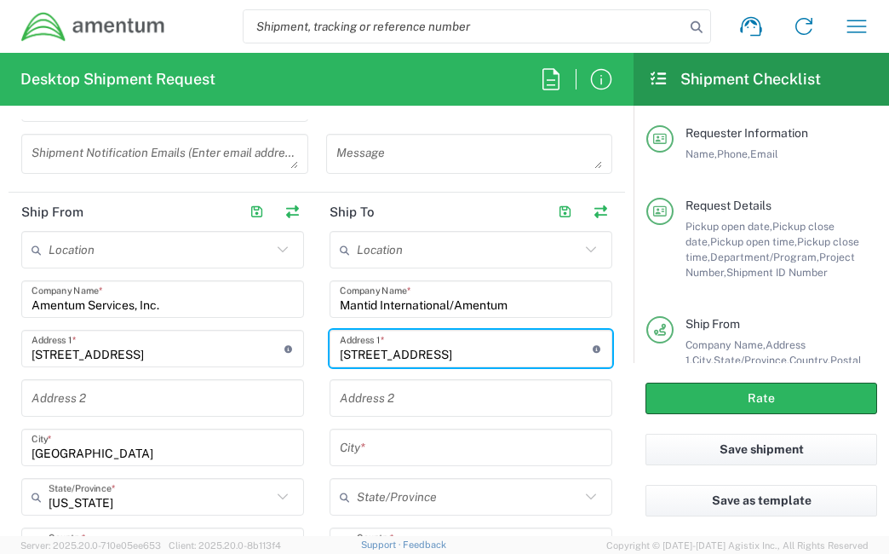
type input "[STREET_ADDRESS]"
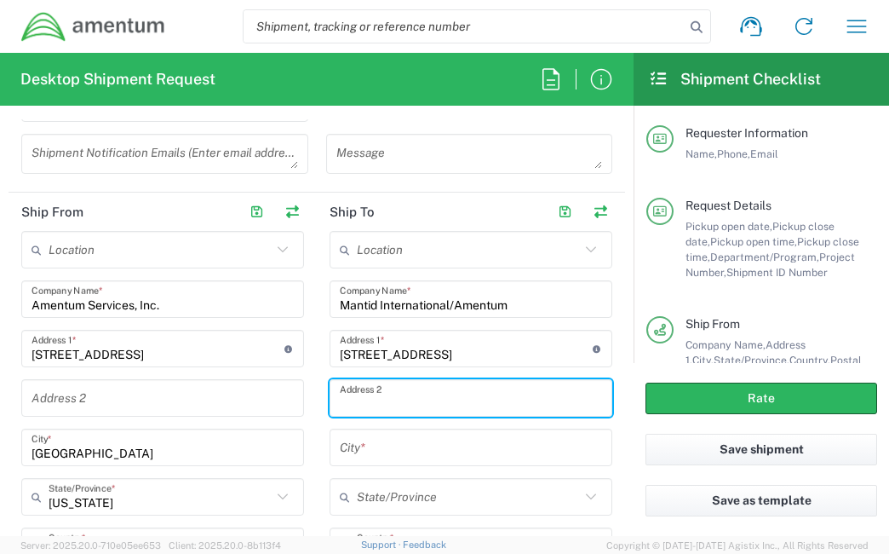
click at [450, 406] on input "text" at bounding box center [471, 398] width 262 height 30
type input "Al Harethiya"
click at [452, 442] on input "text" at bounding box center [471, 448] width 262 height 30
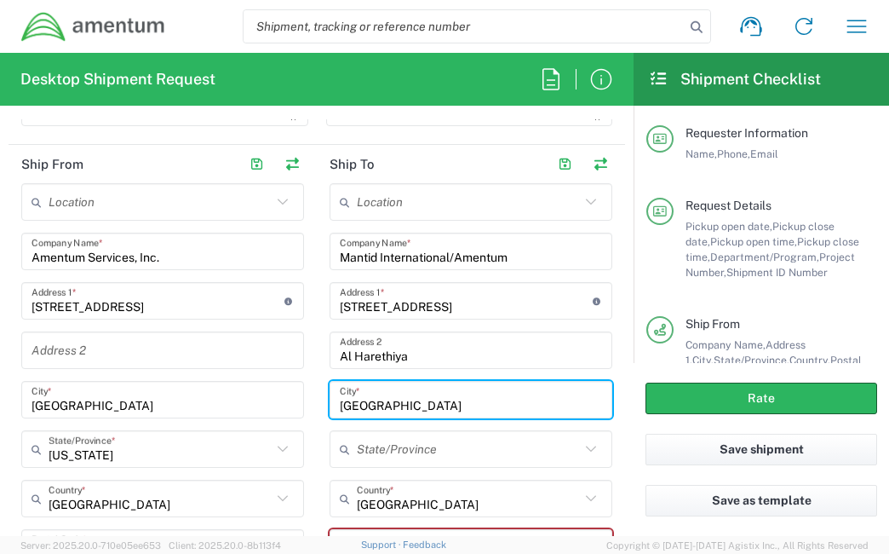
scroll to position [767, 0]
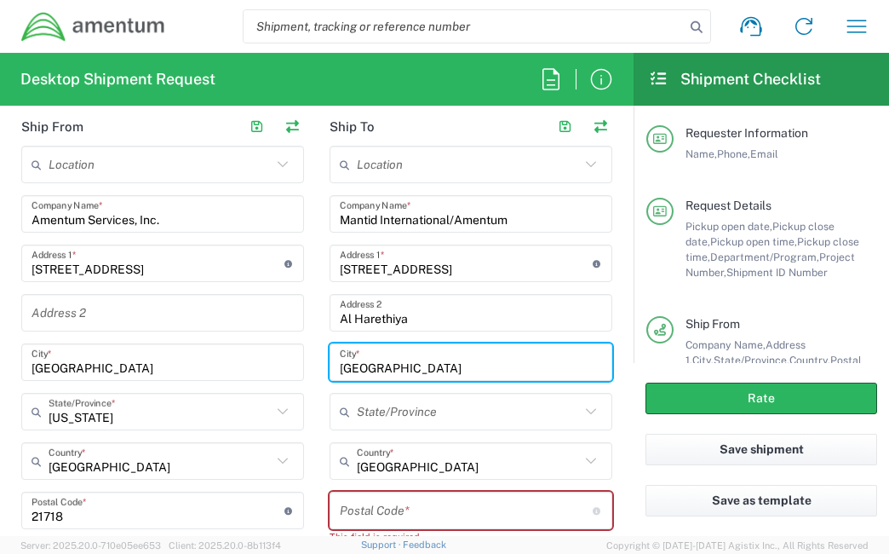
type input "[GEOGRAPHIC_DATA]"
click at [455, 414] on input "text" at bounding box center [468, 412] width 223 height 30
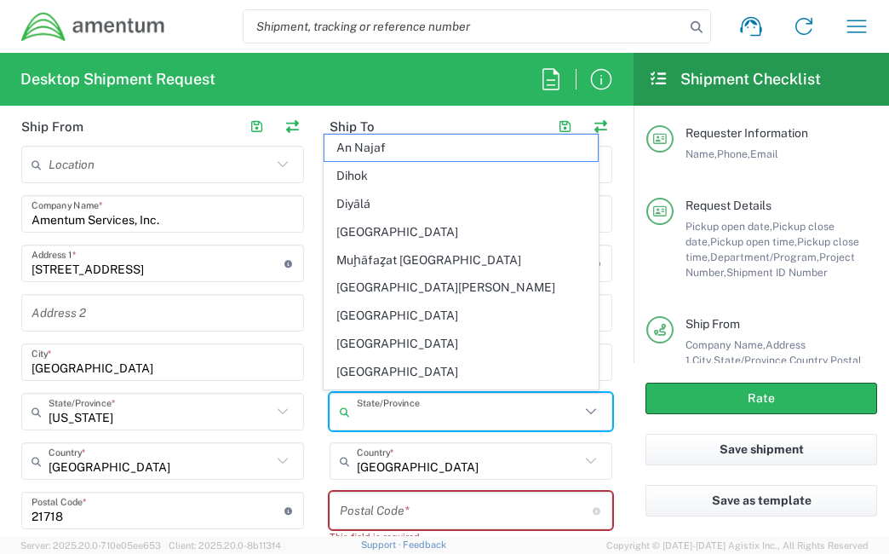
click at [613, 420] on form "Requester Information [PERSON_NAME] Name * [PHONE_NUMBER] Phone * [PERSON_NAME]…" at bounding box center [317, 327] width 634 height 417
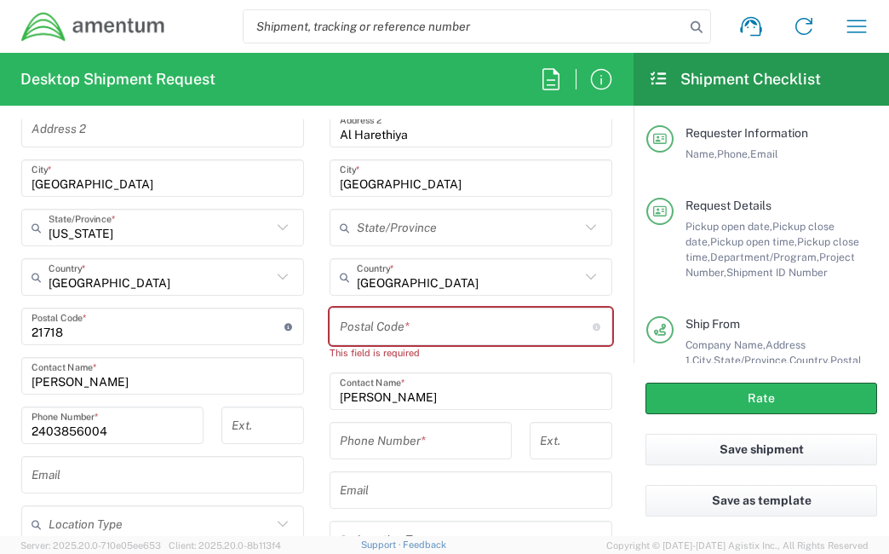
scroll to position [852, 0]
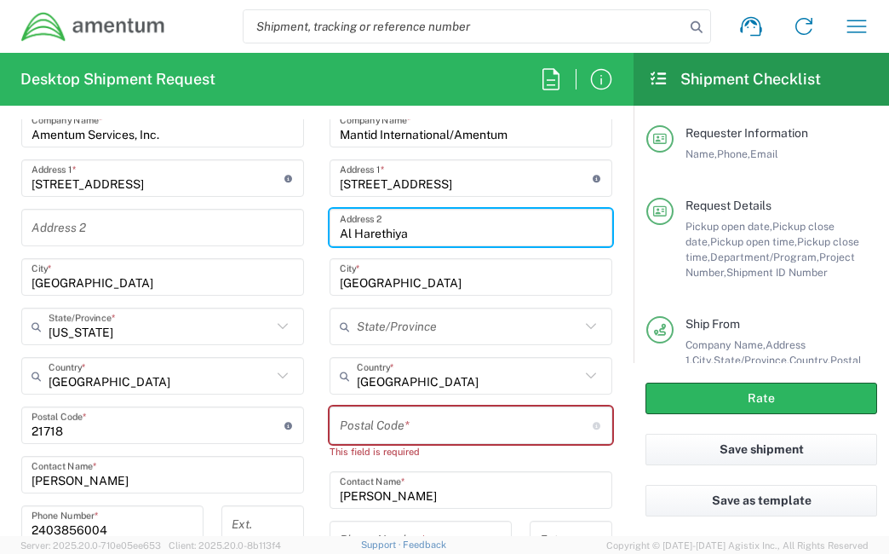
drag, startPoint x: 428, startPoint y: 236, endPoint x: 320, endPoint y: 168, distance: 127.2
click at [320, 168] on main "Location [PHONE_NUMBER] [PHONE_NUMBER] [PHONE_NUMBER] [PHONE_NUMBER] [PHONE_NUM…" at bounding box center [471, 378] width 308 height 636
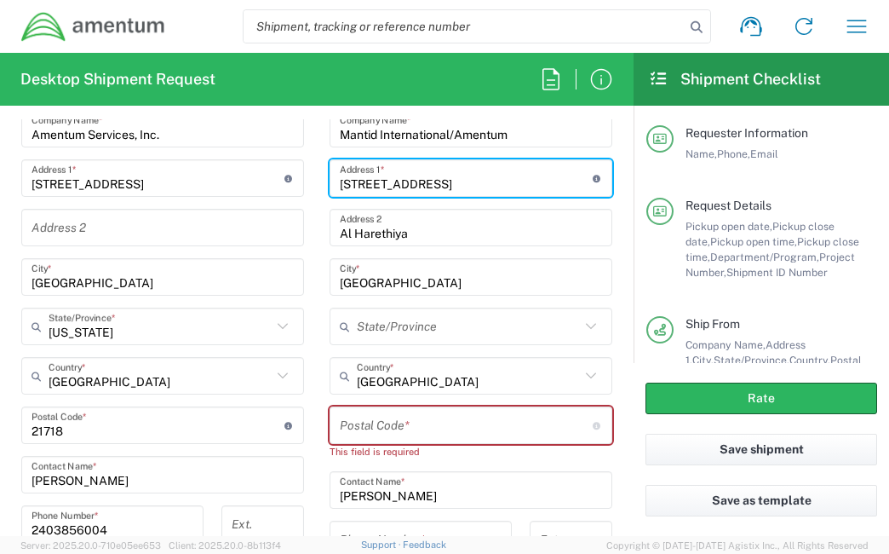
click at [521, 176] on input "[STREET_ADDRESS]" at bounding box center [466, 179] width 253 height 30
drag, startPoint x: 521, startPoint y: 176, endPoint x: 395, endPoint y: 176, distance: 126.1
click at [330, 179] on div "[STREET_ADDRESS] Address 1 * For cross streets use street names with '&' or 'an…" at bounding box center [471, 177] width 283 height 37
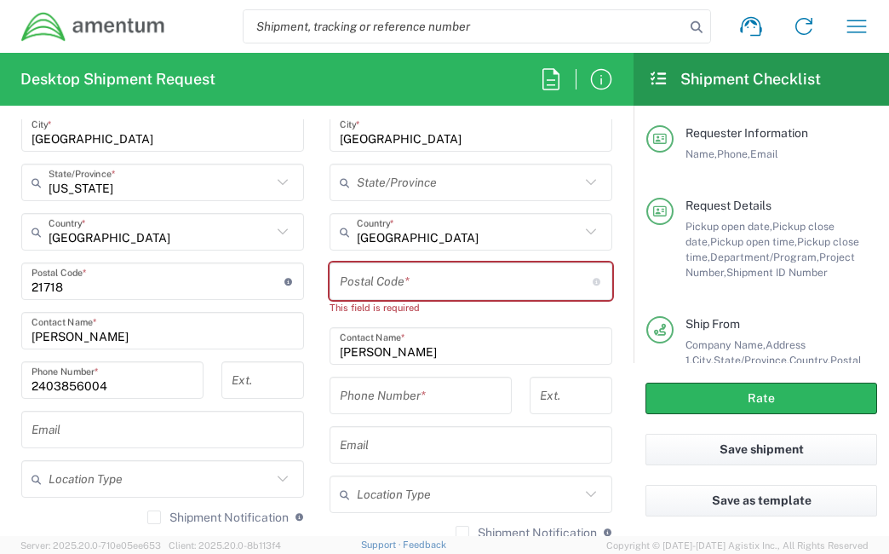
scroll to position [1022, 0]
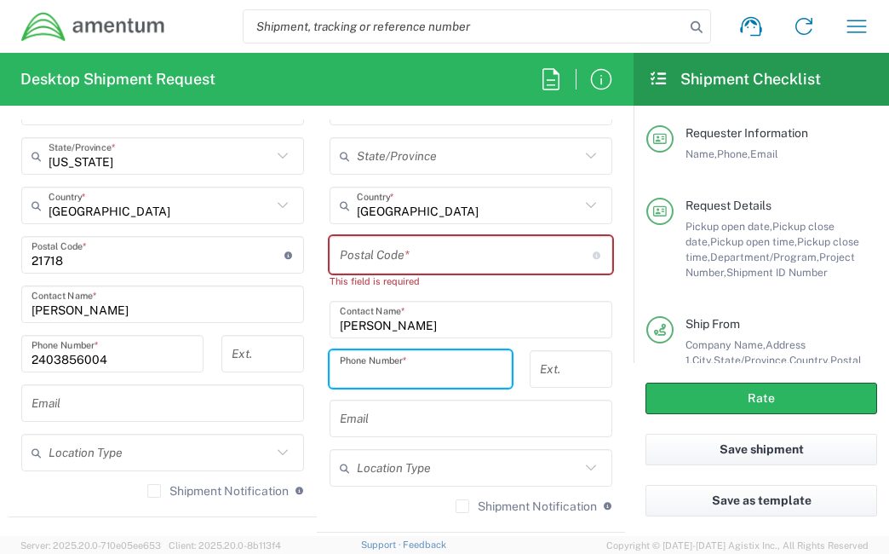
click at [429, 377] on input "tel" at bounding box center [421, 369] width 162 height 30
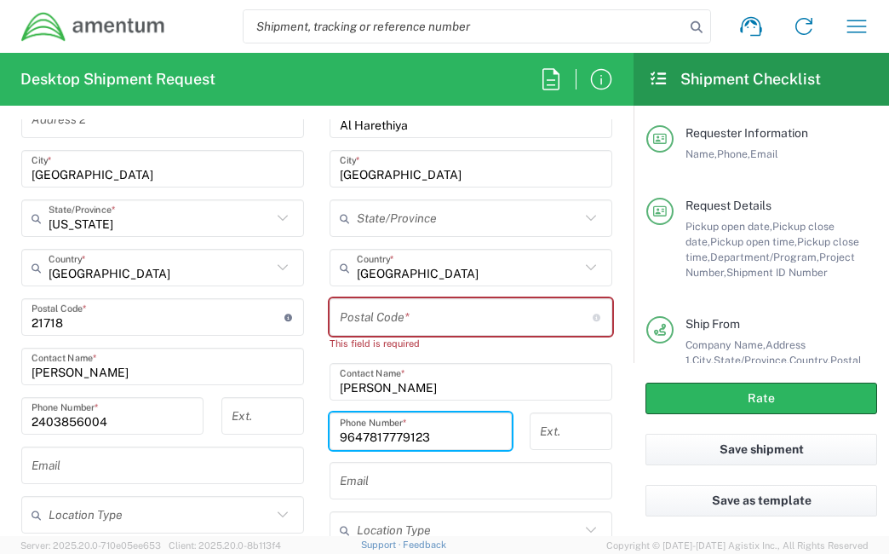
scroll to position [937, 0]
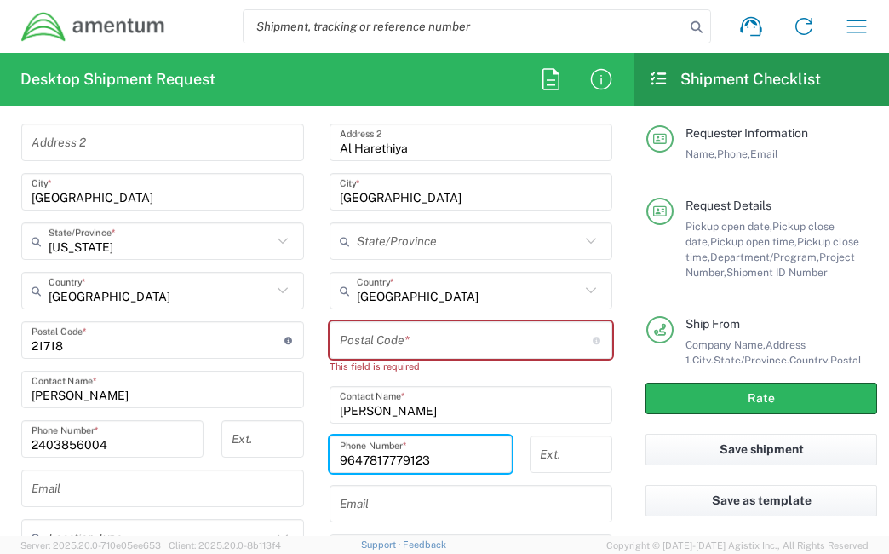
type input "9647817779123"
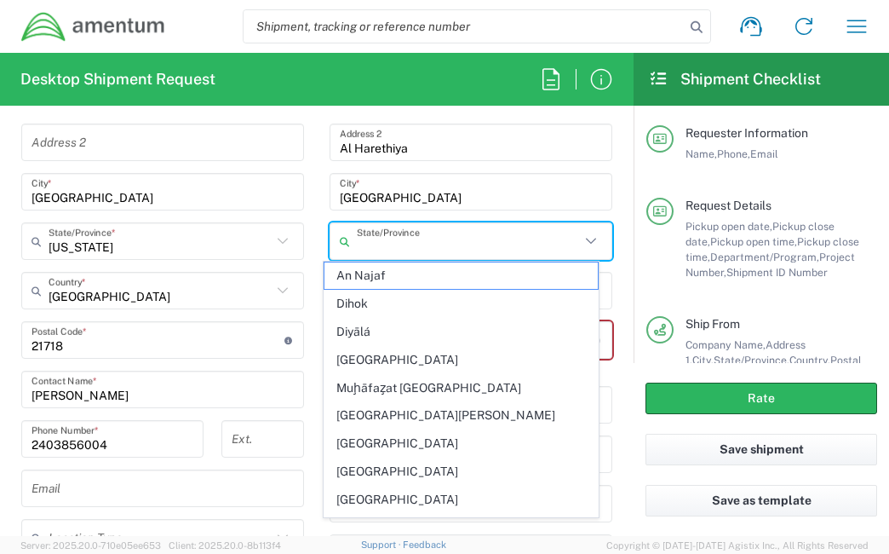
click at [450, 239] on input "text" at bounding box center [468, 242] width 223 height 30
click at [583, 243] on icon at bounding box center [591, 241] width 22 height 22
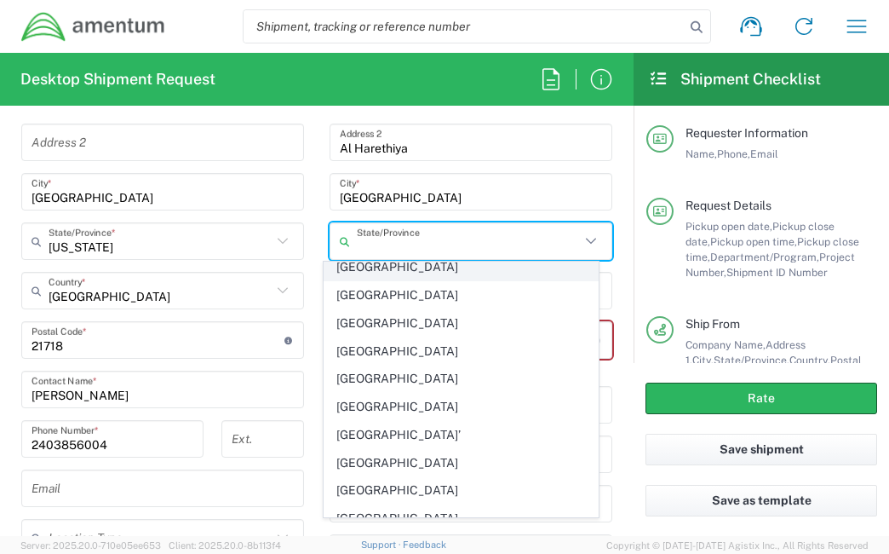
scroll to position [152, 0]
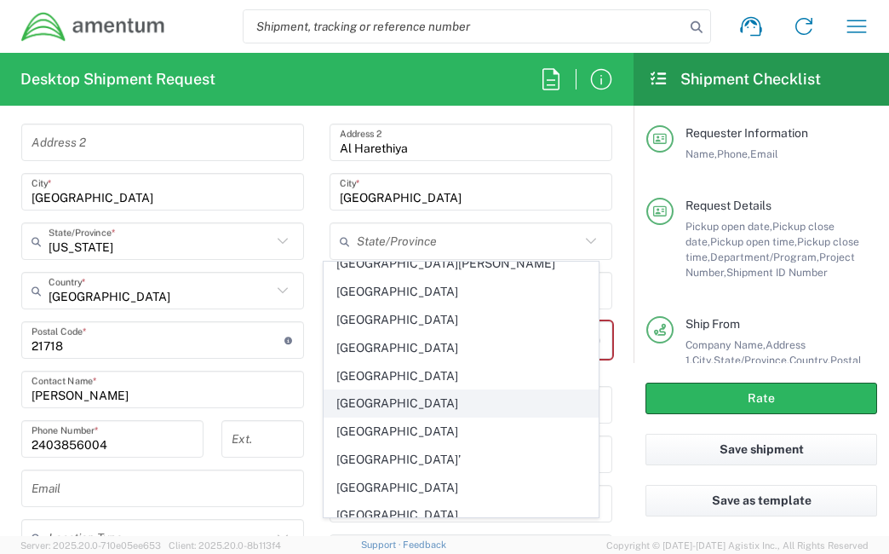
click at [431, 390] on span "[GEOGRAPHIC_DATA]" at bounding box center [461, 403] width 273 height 26
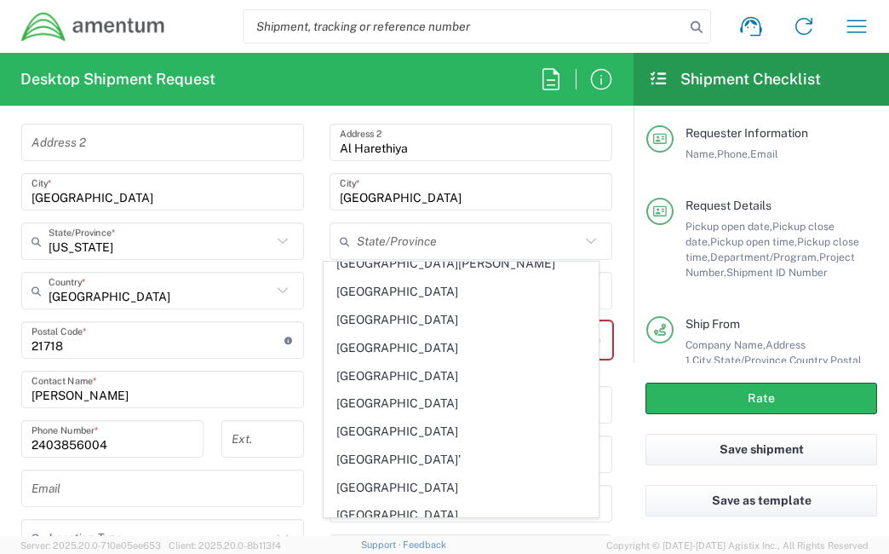
type input "[GEOGRAPHIC_DATA]"
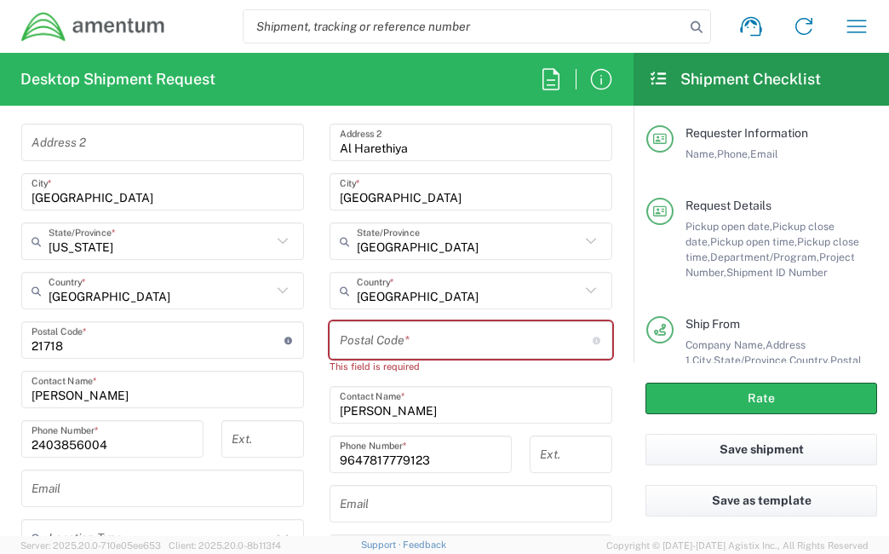
click at [340, 337] on input "undefined" at bounding box center [466, 340] width 253 height 30
click at [593, 339] on icon at bounding box center [597, 341] width 9 height 8
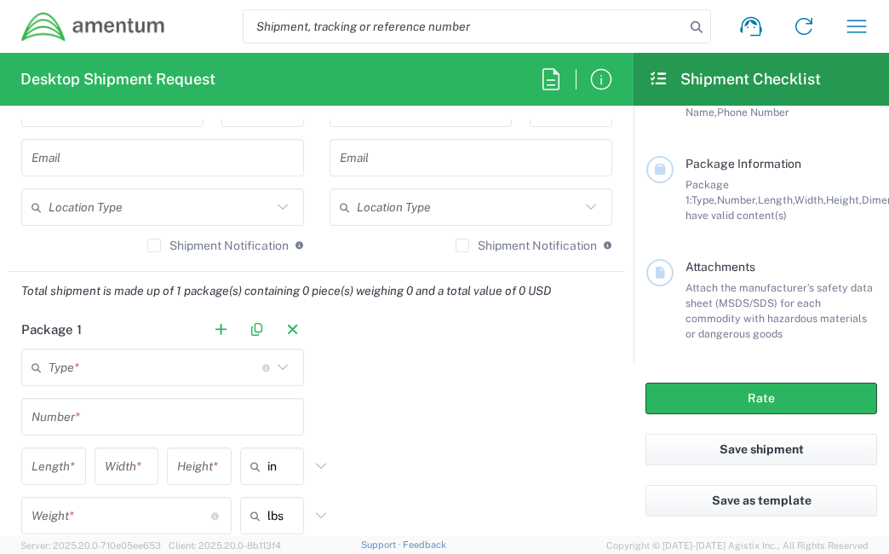
scroll to position [1278, 0]
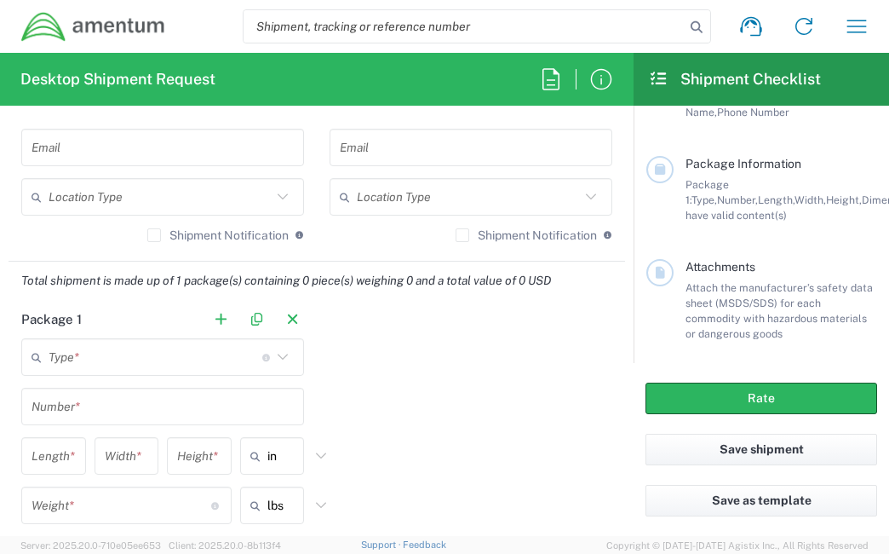
type input "00000"
click at [284, 354] on icon at bounding box center [283, 357] width 22 height 22
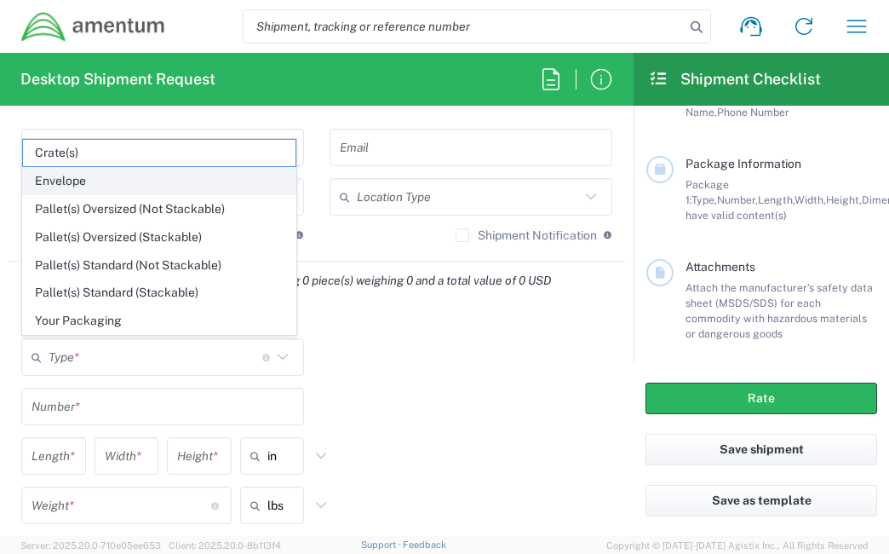
click at [117, 194] on span "Envelope" at bounding box center [159, 181] width 273 height 26
type input "Envelope"
type input "1"
type input "9.5"
type input "12.5"
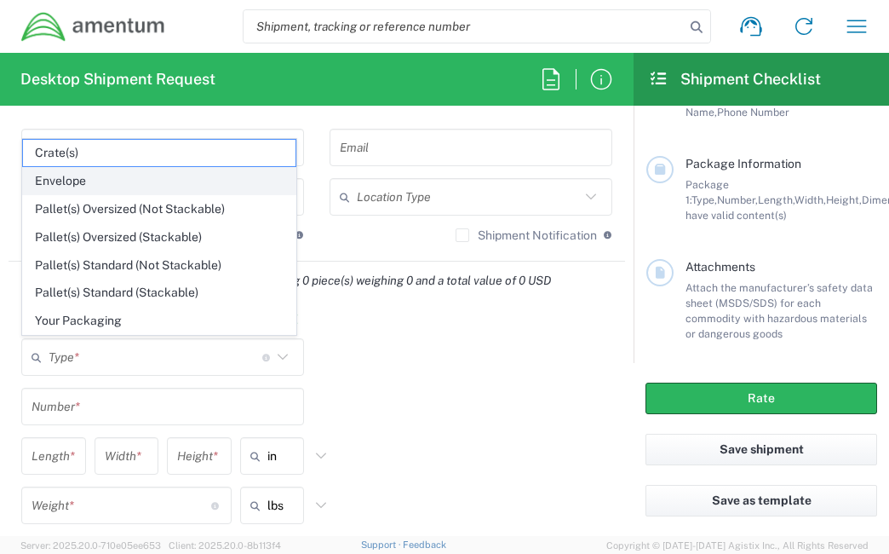
type input "0.25"
type input "1"
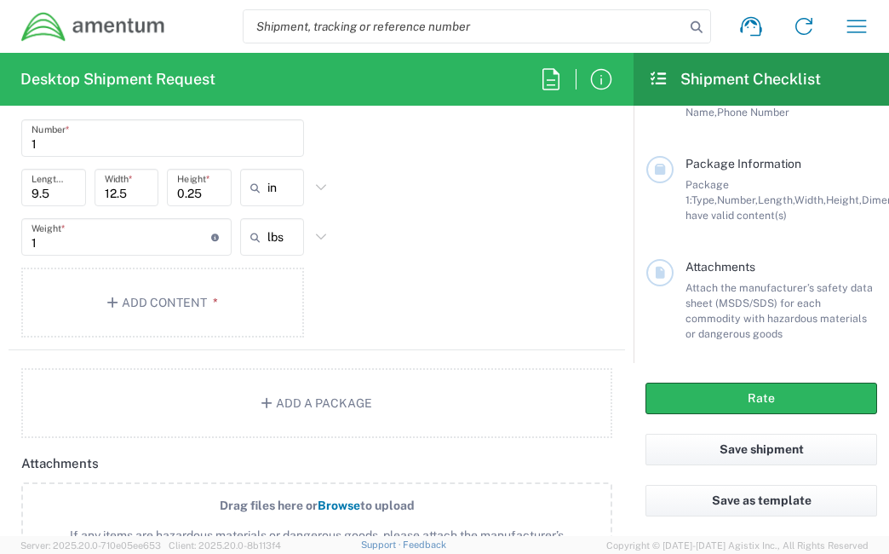
scroll to position [1619, 0]
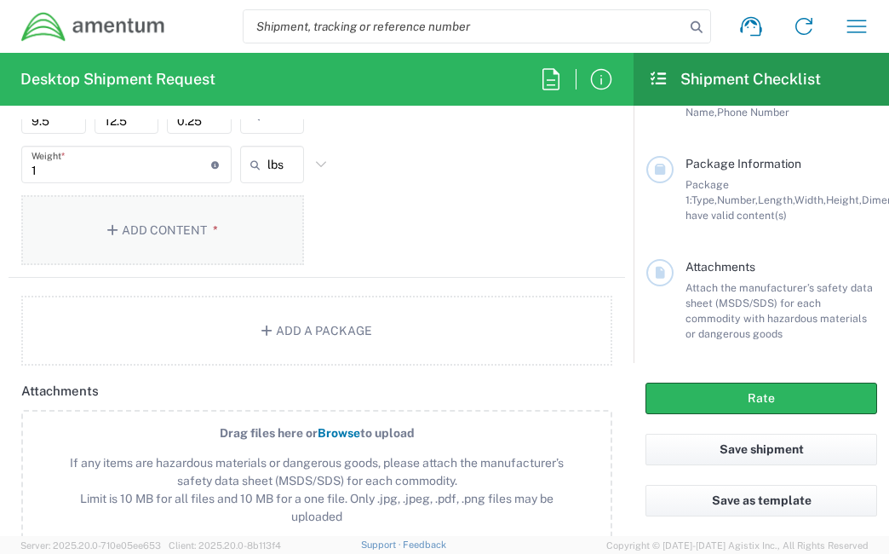
click at [160, 202] on button "Add Content *" at bounding box center [162, 230] width 283 height 70
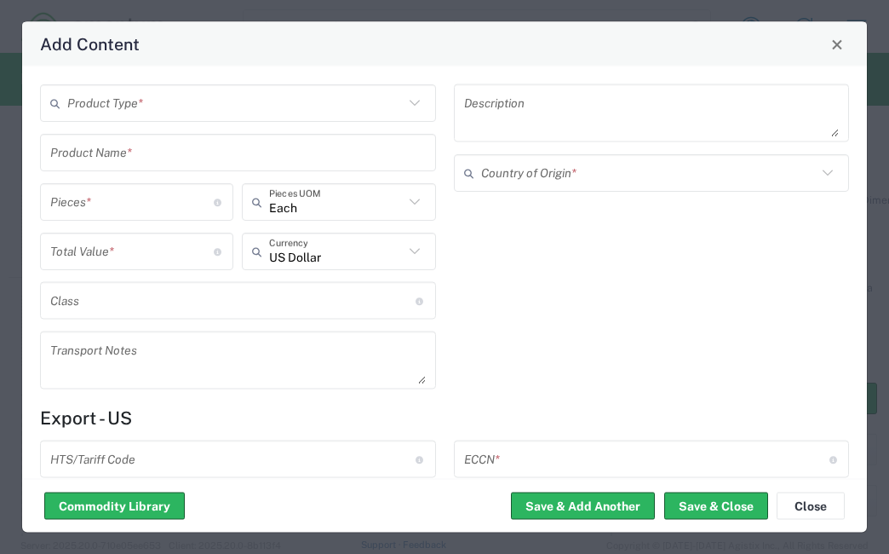
click at [273, 102] on input "text" at bounding box center [235, 103] width 337 height 30
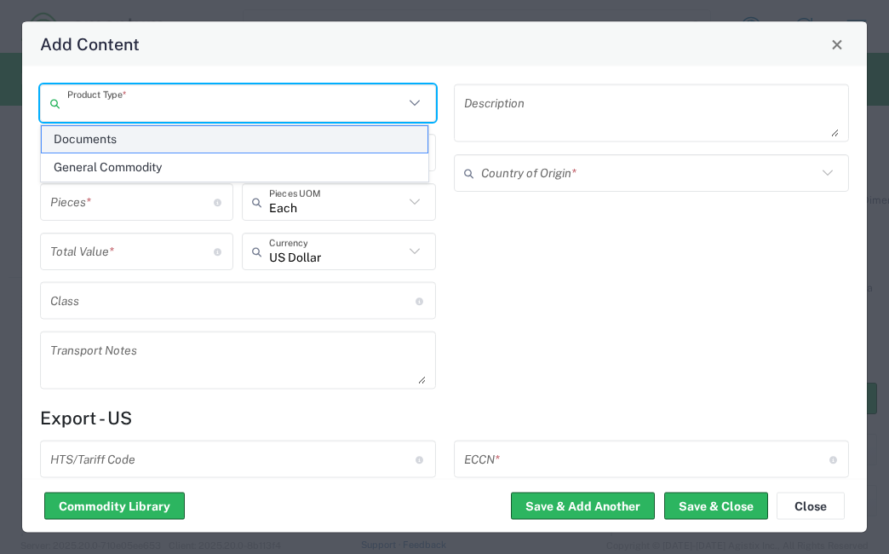
click at [216, 140] on span "Documents" at bounding box center [235, 139] width 386 height 26
type input "Documents"
type input "1"
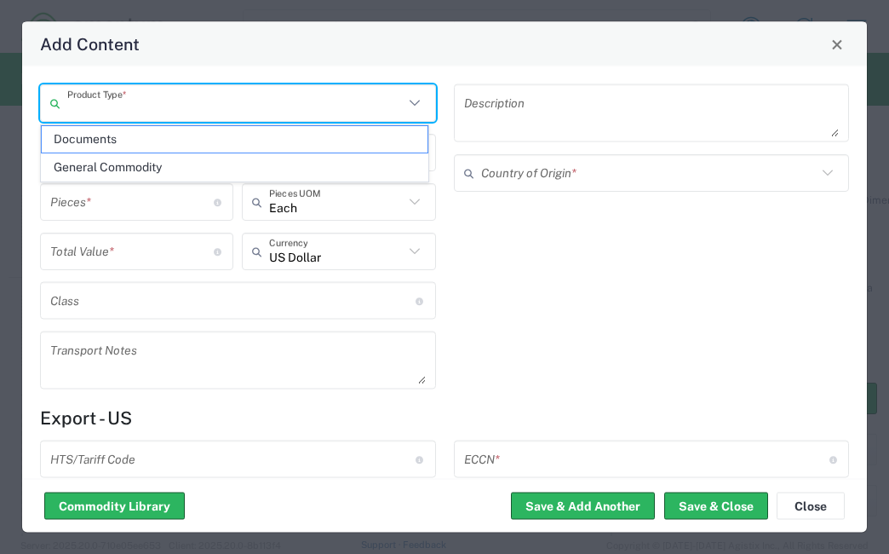
type textarea "Documents"
type input "[GEOGRAPHIC_DATA]"
type input "0000.00.0000"
type input "FTR Exemption"
type input "0000"
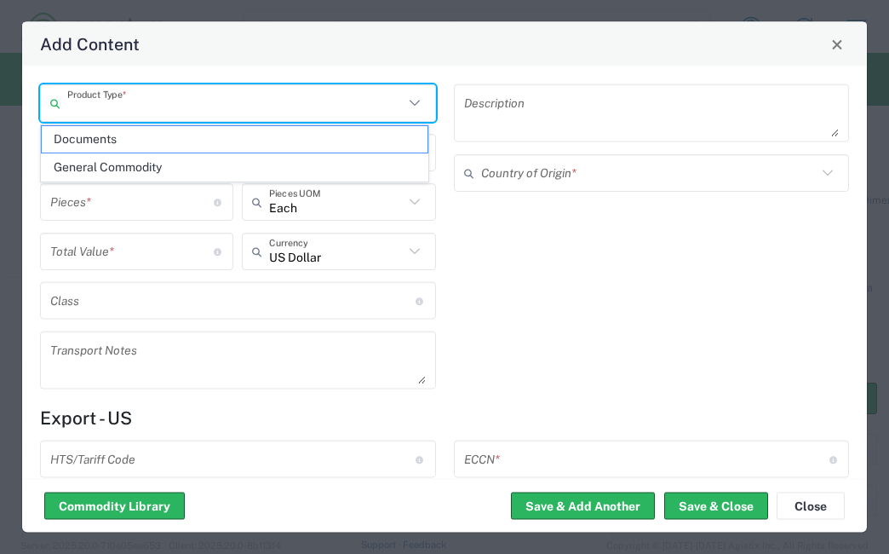
type input "0000.00.0000"
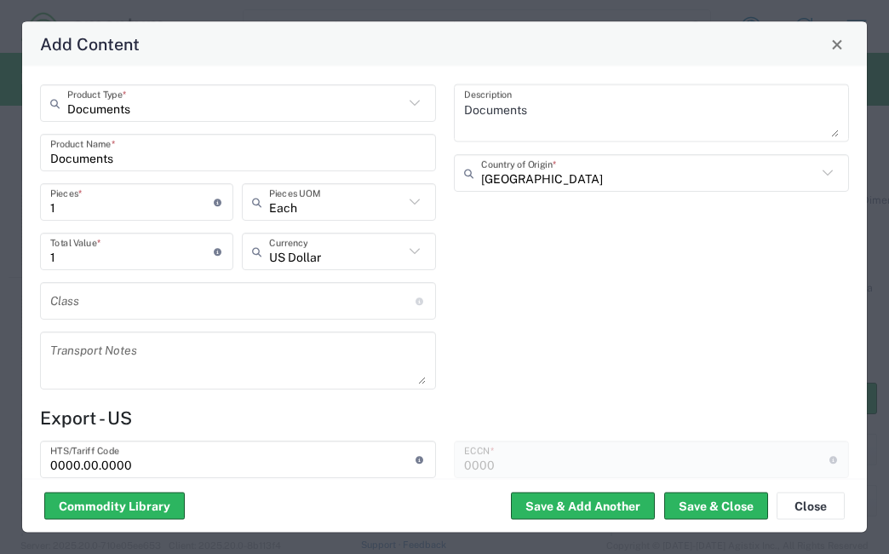
type input "30.37(a)"
click at [688, 496] on button "Save & Close" at bounding box center [717, 505] width 104 height 27
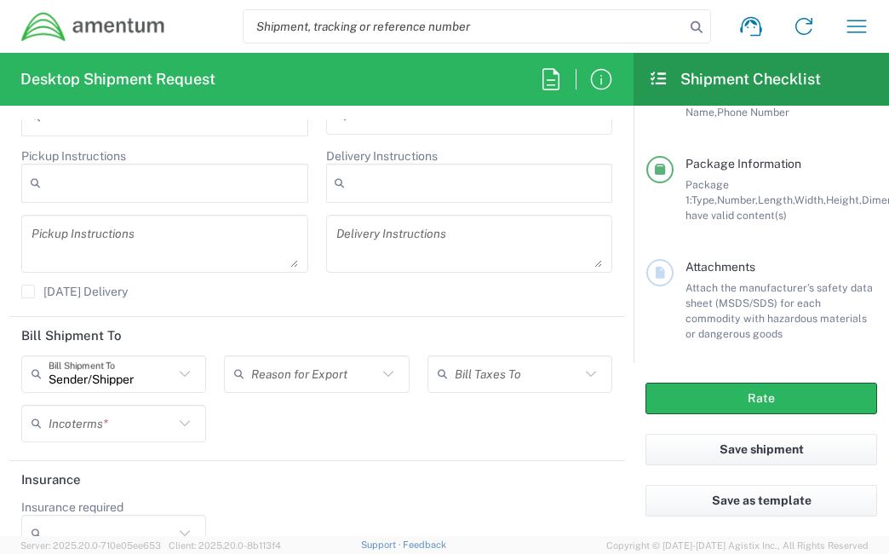
scroll to position [2392, 0]
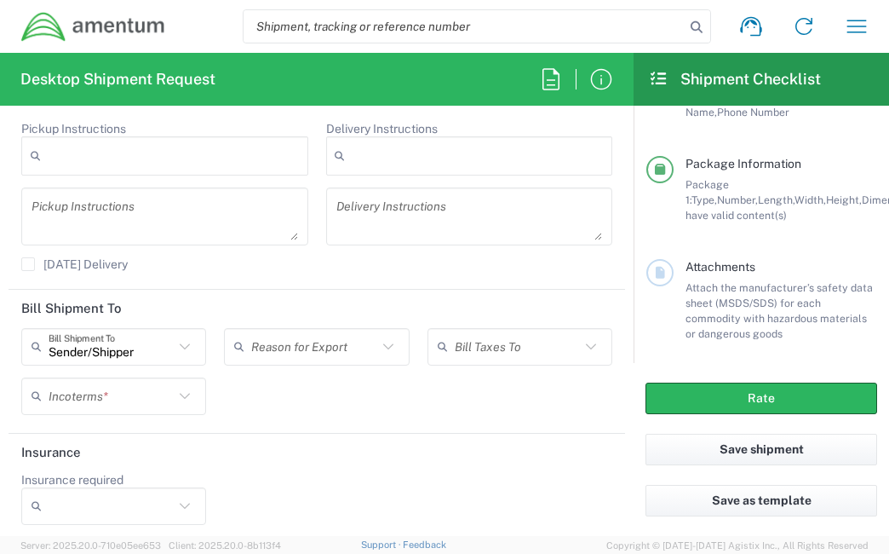
click at [177, 394] on icon at bounding box center [185, 396] width 22 height 22
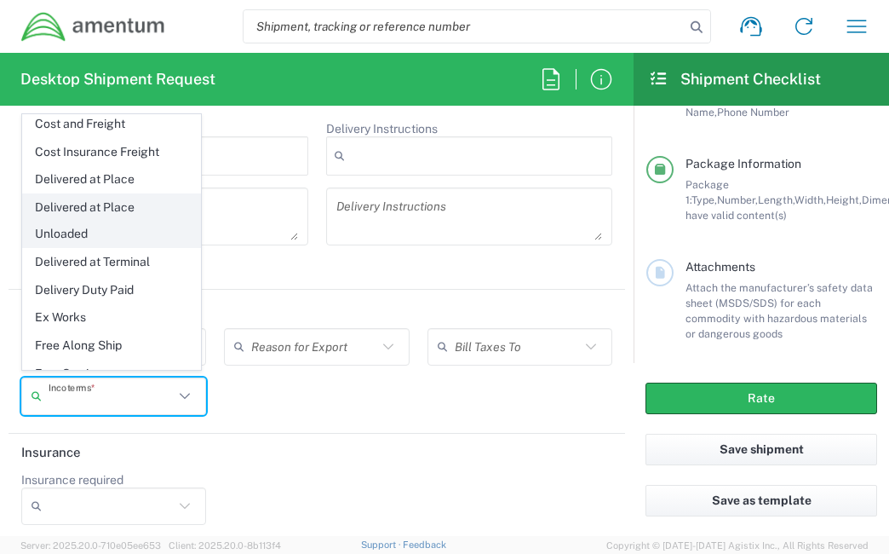
scroll to position [85, 0]
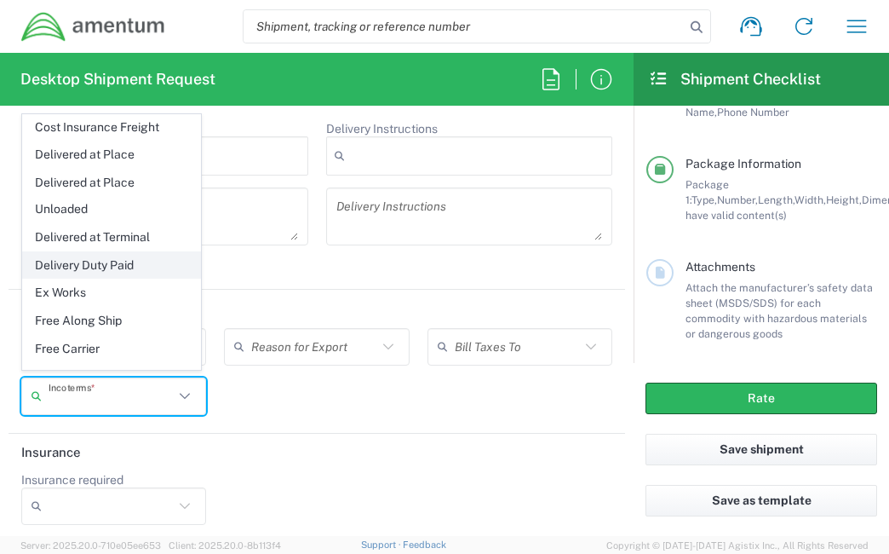
click at [111, 267] on span "Delivery Duty Paid" at bounding box center [111, 265] width 177 height 26
type input "Sender/Shipper"
type input "Delivery Duty Paid"
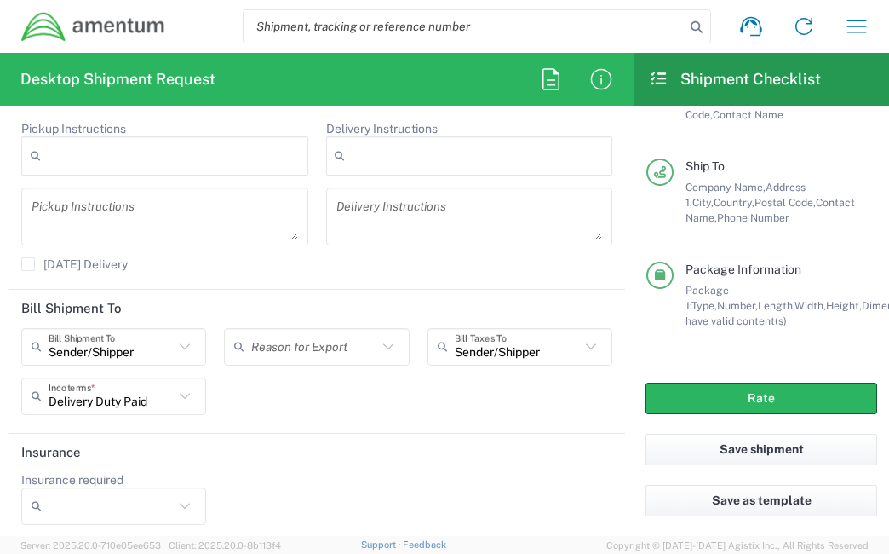
scroll to position [111, 0]
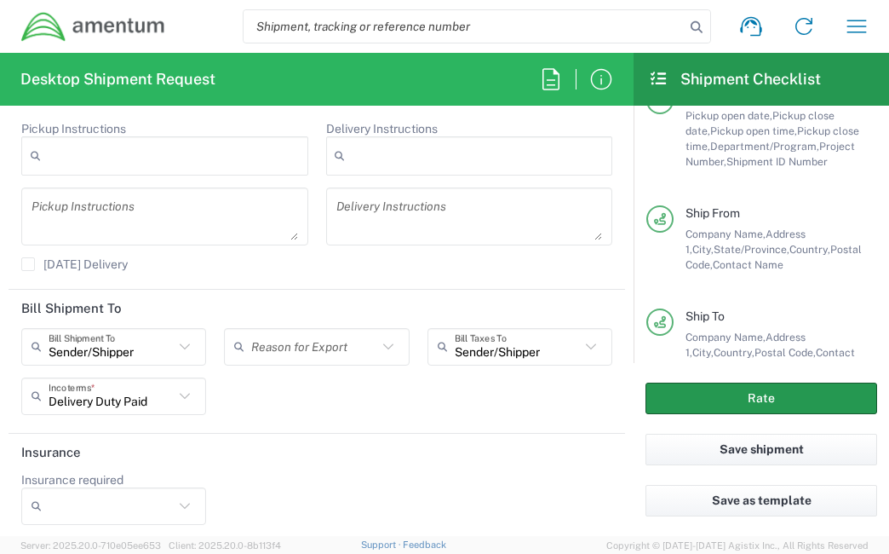
click at [748, 407] on button "Rate" at bounding box center [762, 399] width 232 height 32
